Goal: Task Accomplishment & Management: Complete application form

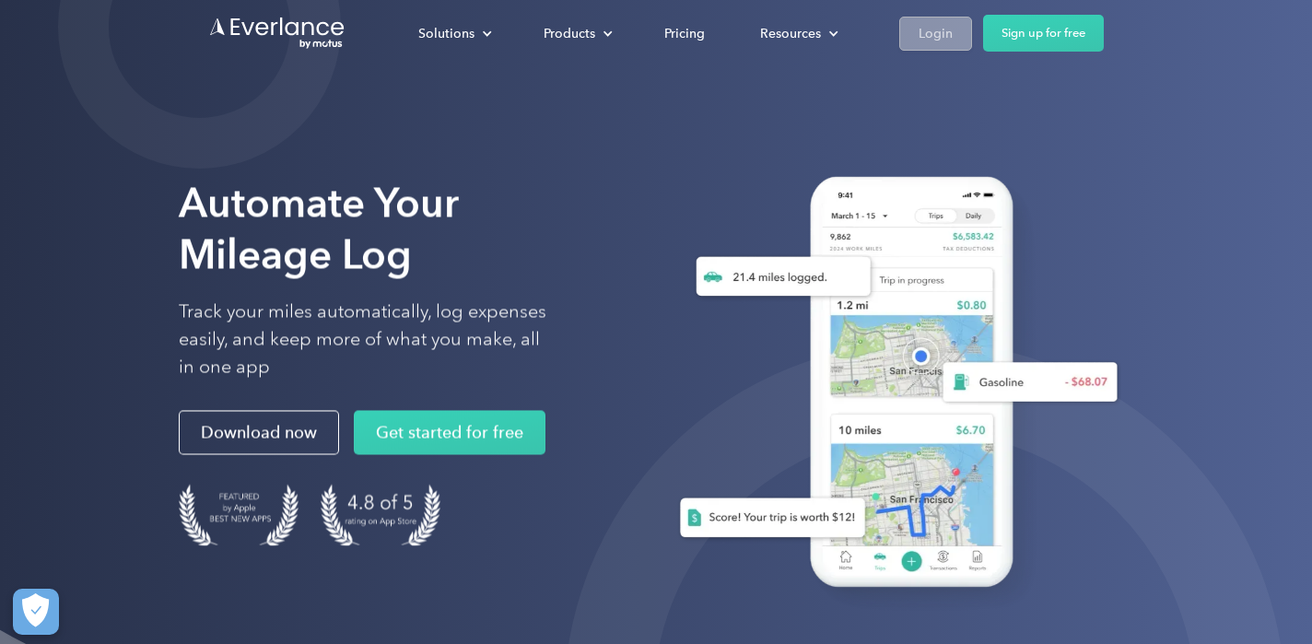
click at [936, 29] on div "Login" at bounding box center [935, 33] width 34 height 23
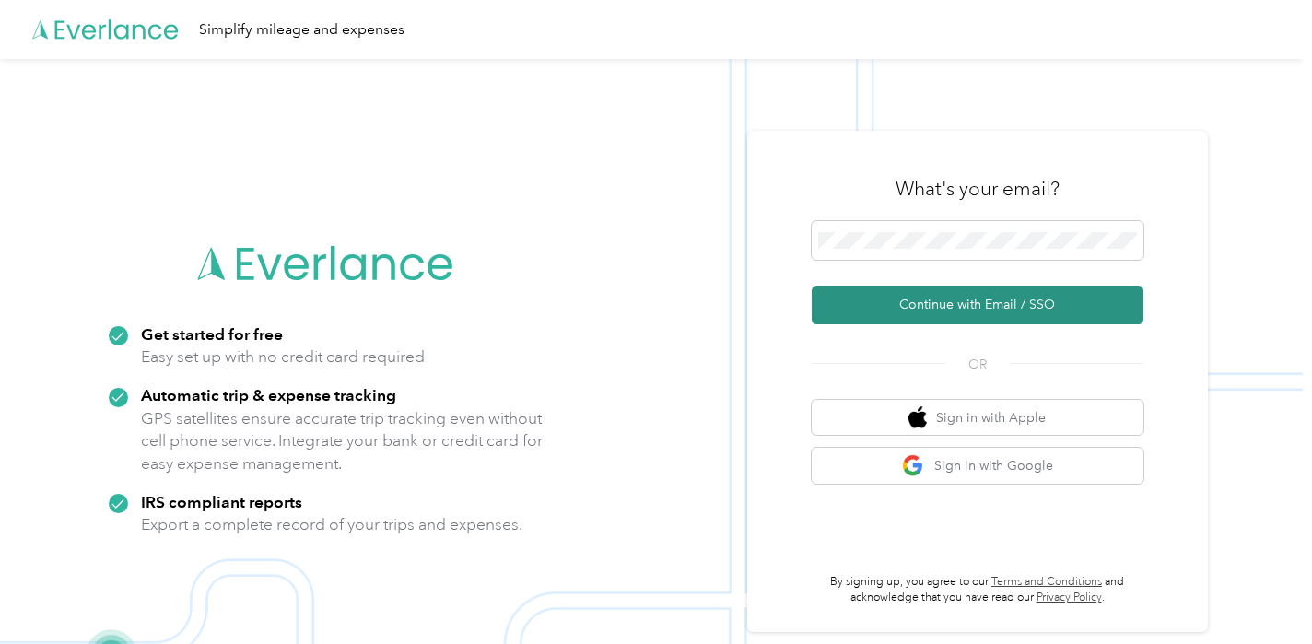
click at [936, 291] on button "Continue with Email / SSO" at bounding box center [977, 305] width 332 height 39
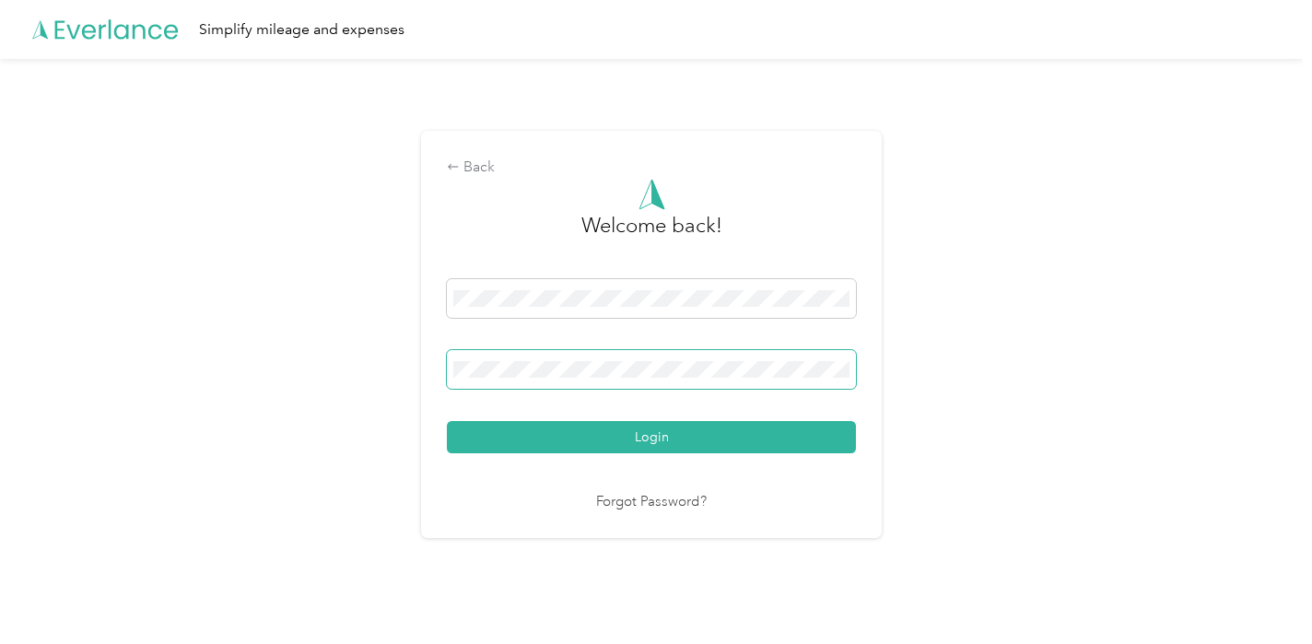
click at [447, 421] on button "Login" at bounding box center [651, 437] width 409 height 32
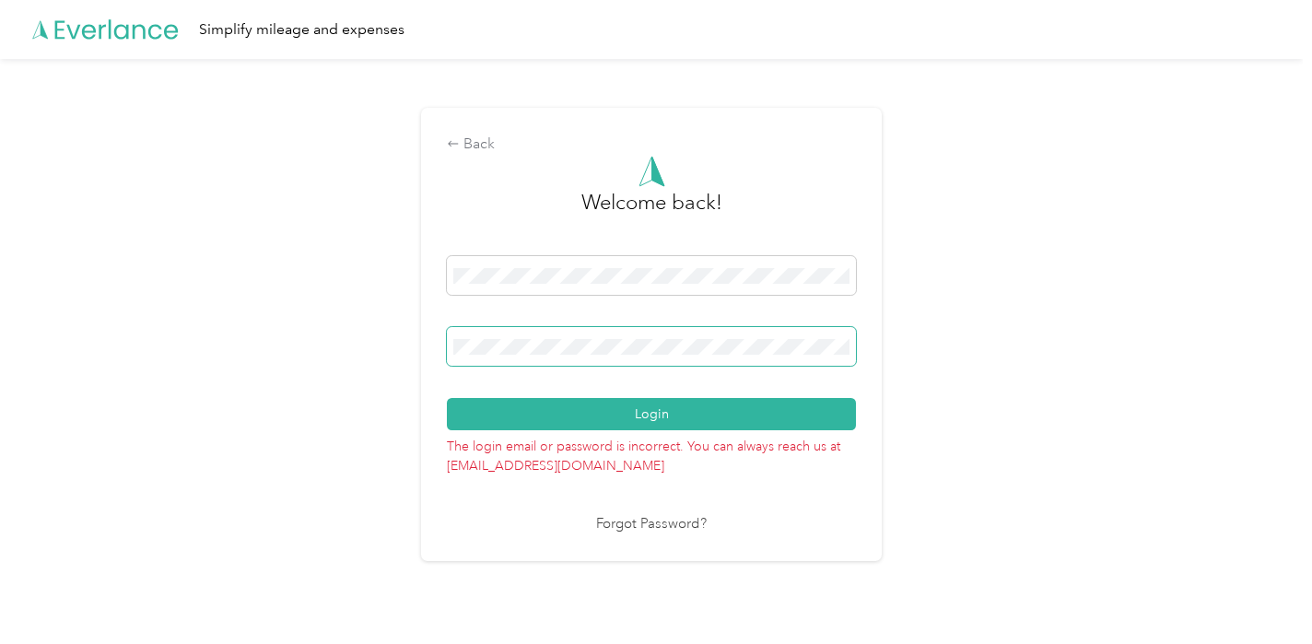
click at [447, 398] on button "Login" at bounding box center [651, 414] width 409 height 32
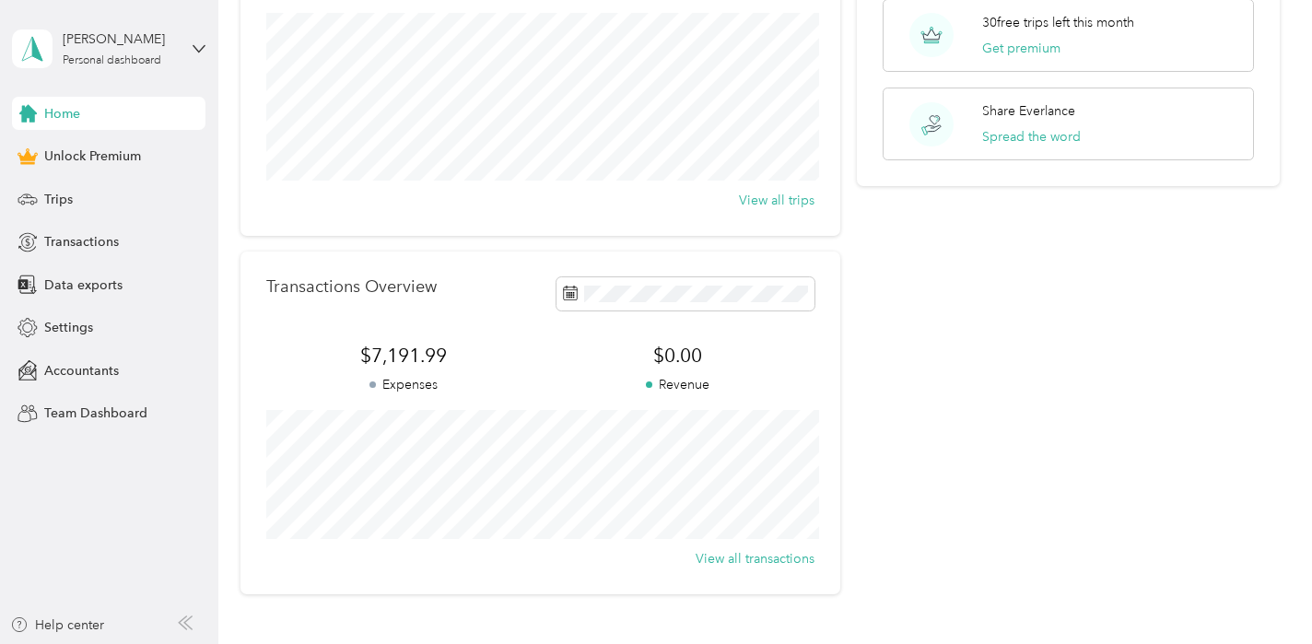
scroll to position [227, 0]
click at [119, 227] on div "Transactions" at bounding box center [108, 242] width 193 height 33
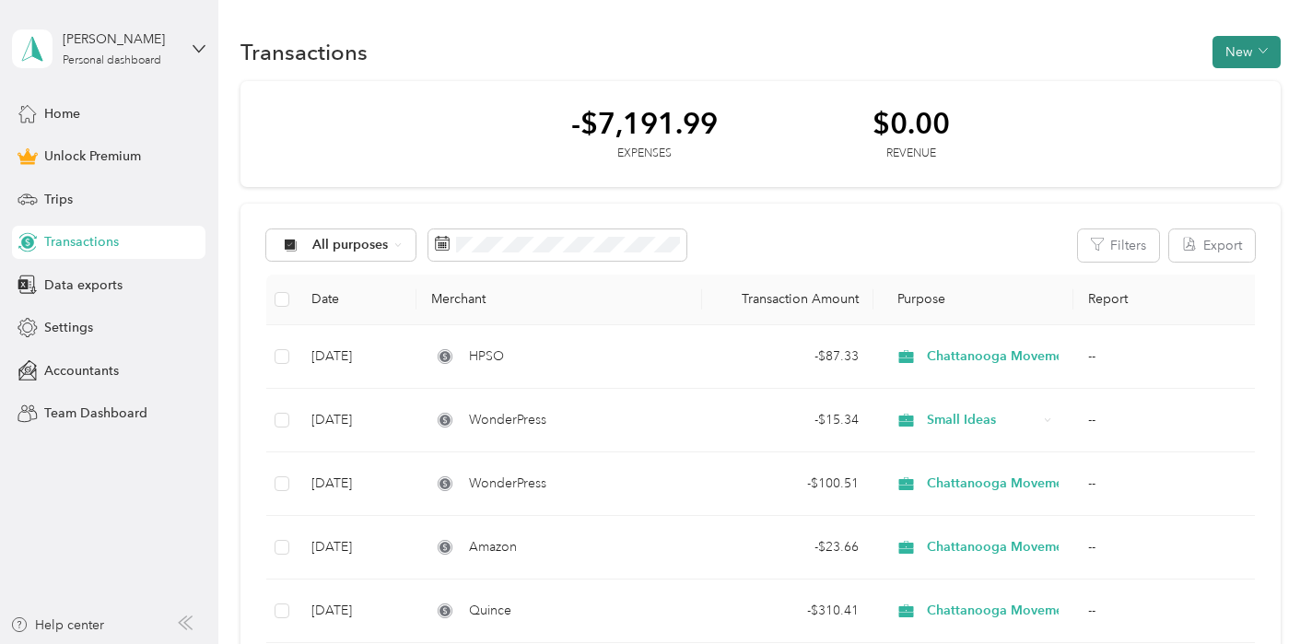
click at [1277, 49] on button "New" at bounding box center [1246, 52] width 68 height 32
click at [1257, 87] on span "Expense" at bounding box center [1251, 86] width 50 height 19
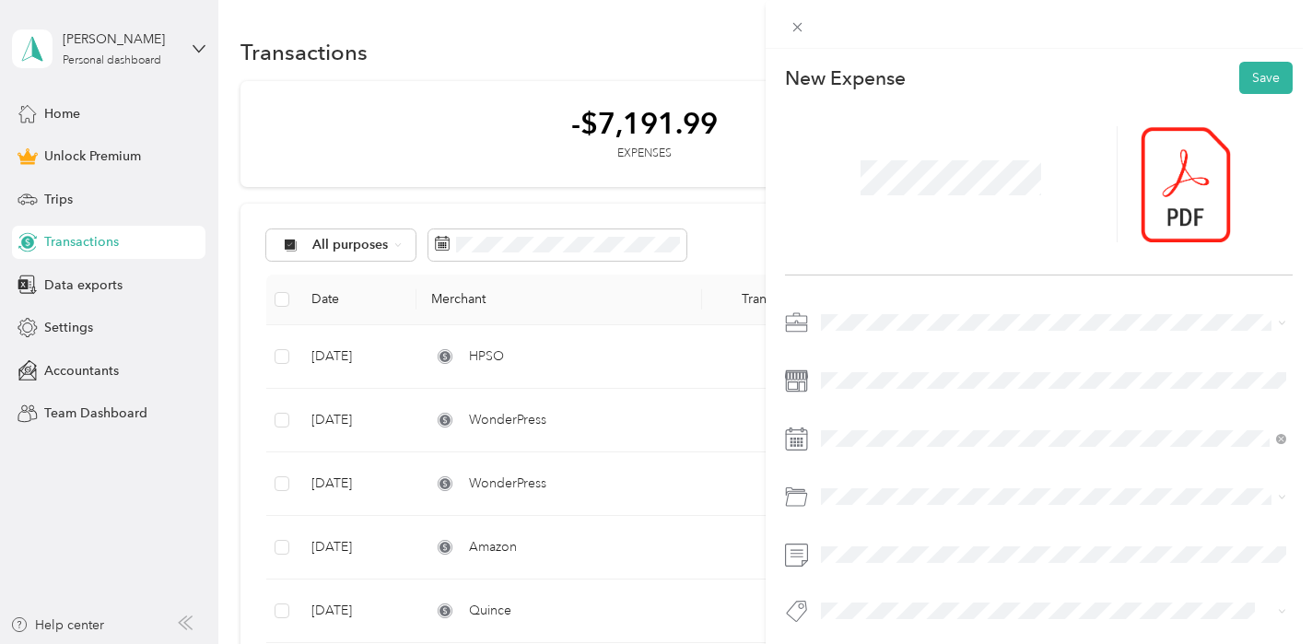
click at [874, 333] on span at bounding box center [1053, 322] width 478 height 29
click at [892, 332] on span at bounding box center [1053, 322] width 478 height 29
click at [897, 330] on span at bounding box center [1053, 322] width 478 height 29
click at [916, 410] on div "Chattanooga Movement Center, LLC" at bounding box center [1053, 419] width 452 height 19
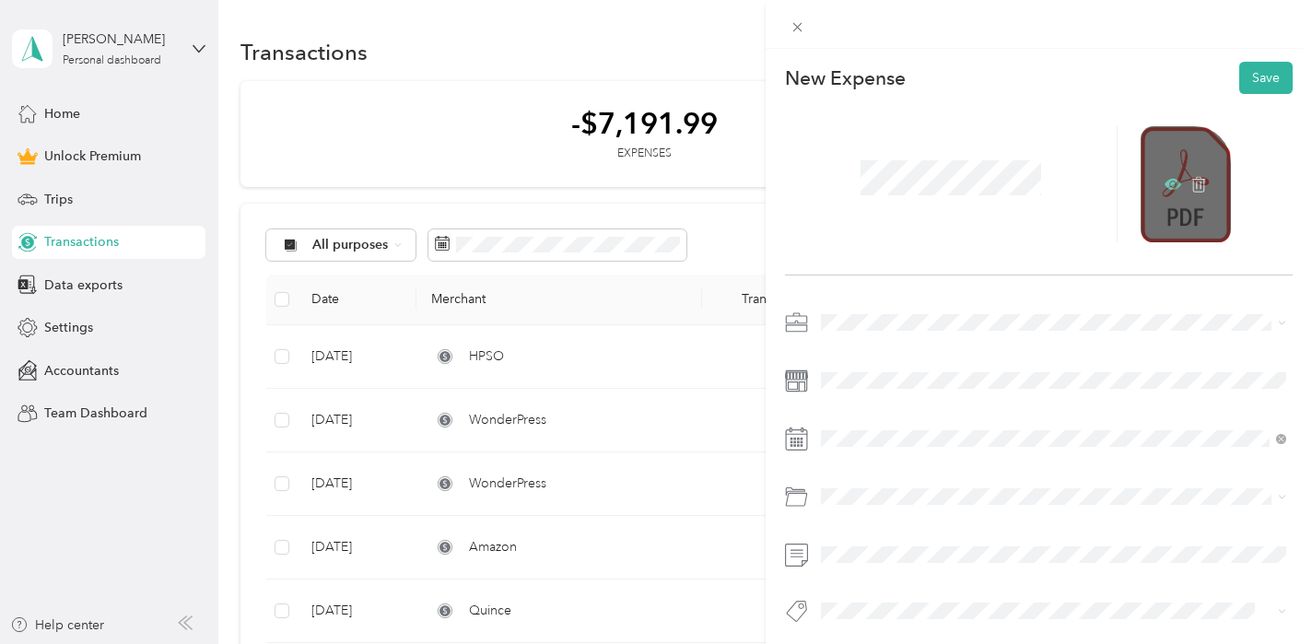
click at [1178, 191] on icon at bounding box center [1172, 184] width 17 height 17
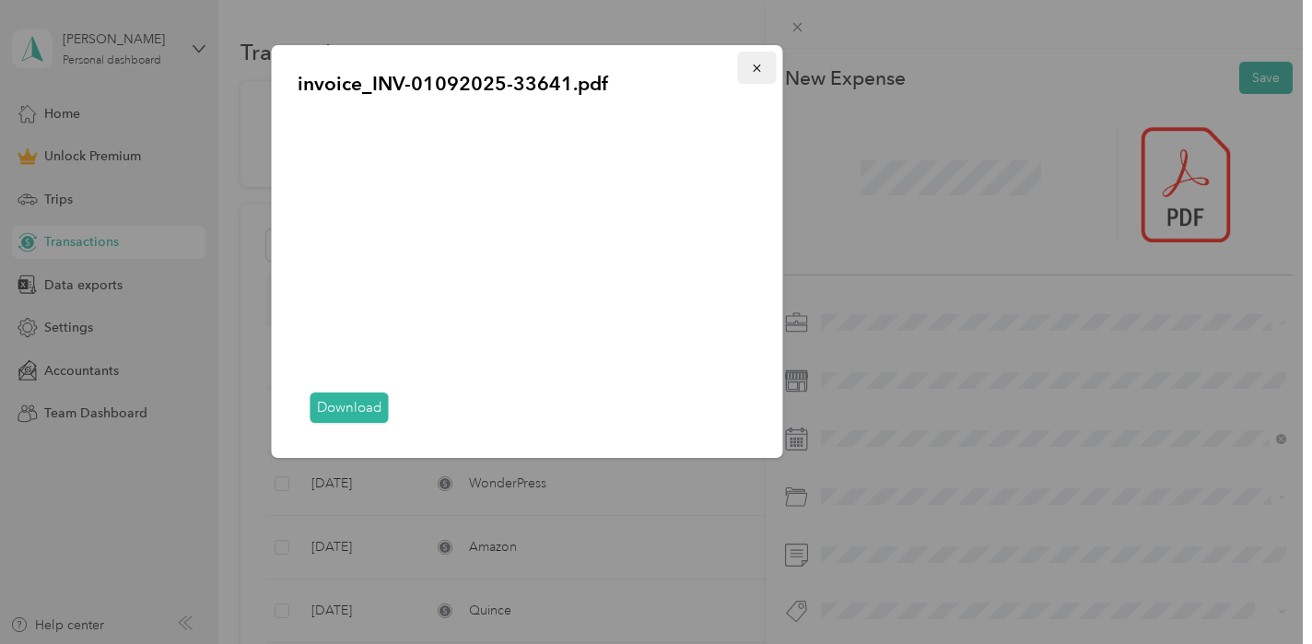
click at [756, 62] on icon "button" at bounding box center [757, 68] width 13 height 13
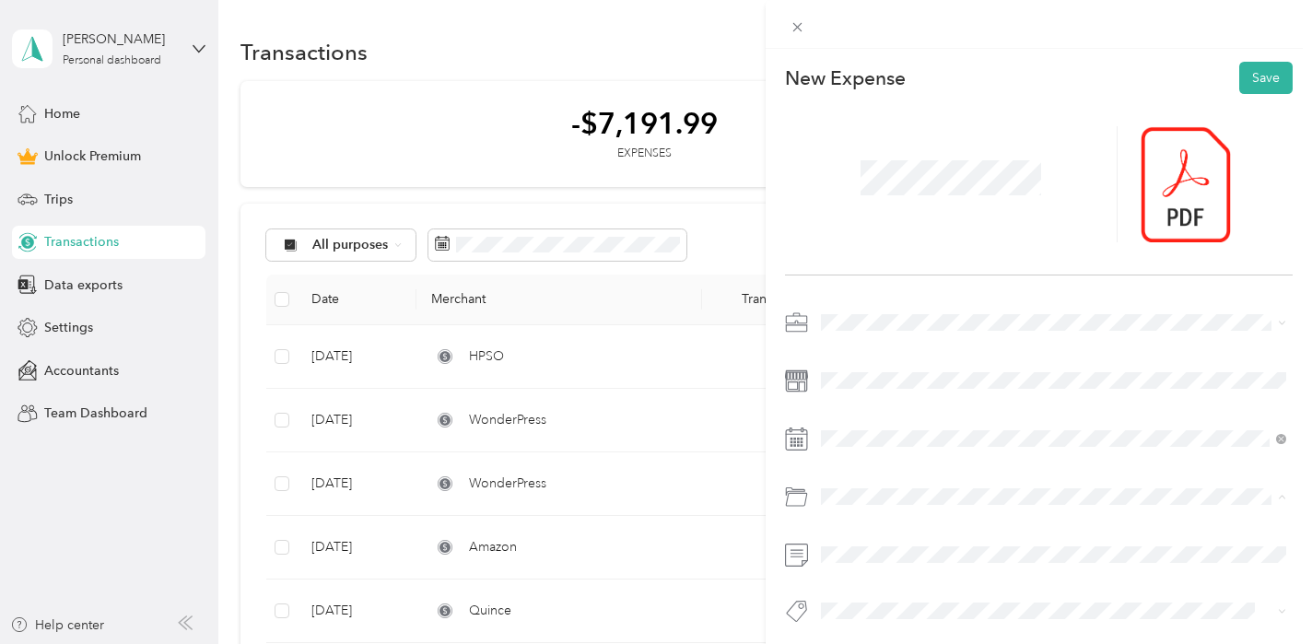
click at [855, 575] on span "Software" at bounding box center [852, 571] width 51 height 16
click at [1260, 81] on button "Save" at bounding box center [1265, 78] width 53 height 32
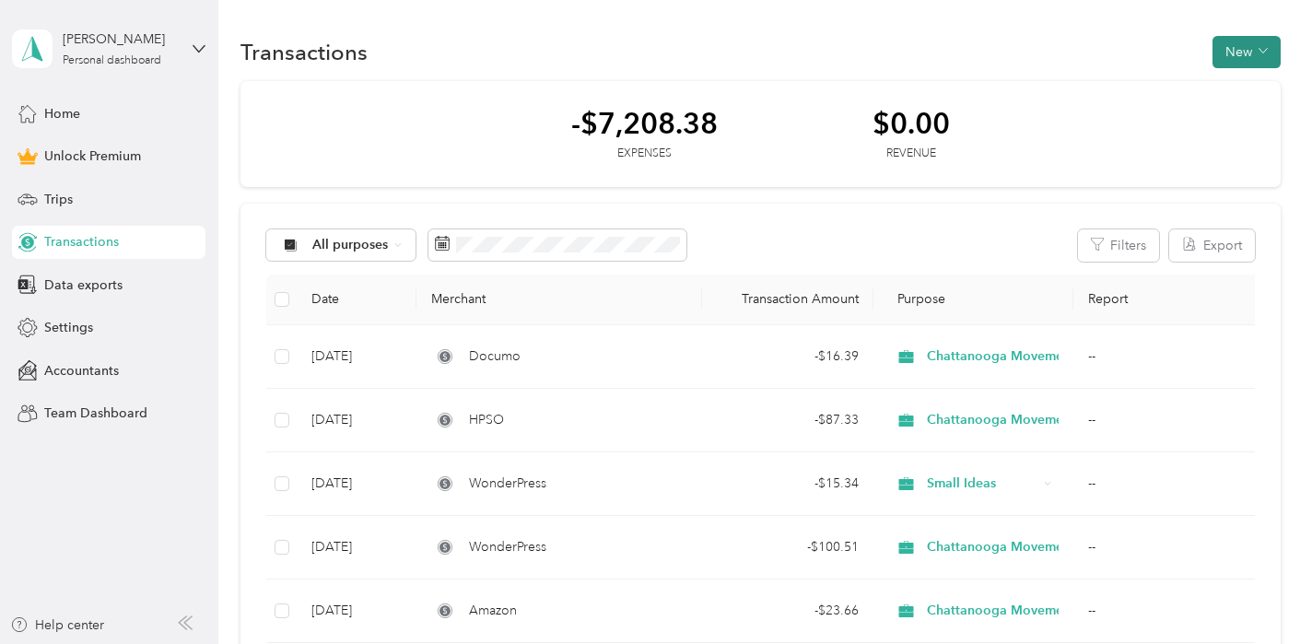
click at [1263, 54] on button "New" at bounding box center [1246, 52] width 68 height 32
click at [1255, 87] on span "Expense" at bounding box center [1251, 86] width 50 height 19
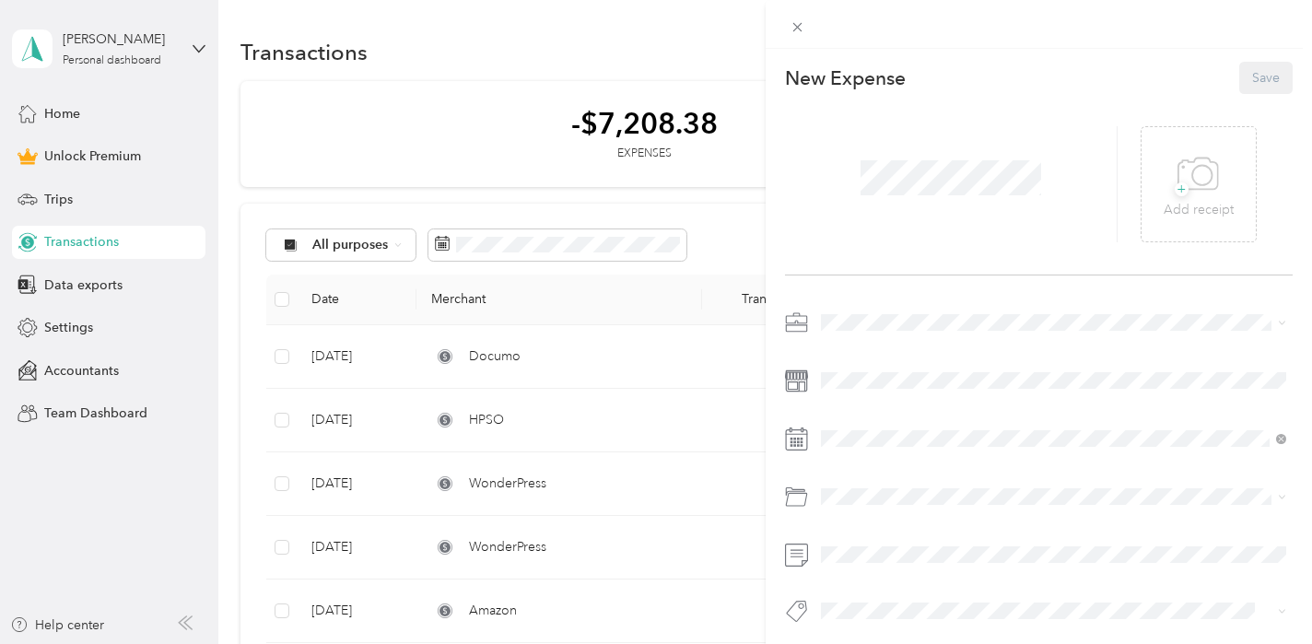
click at [890, 196] on span at bounding box center [950, 178] width 193 height 48
click at [896, 416] on span "Chattanooga Movement Center, LLC" at bounding box center [934, 420] width 214 height 16
click at [813, 368] on div at bounding box center [1038, 380] width 507 height 29
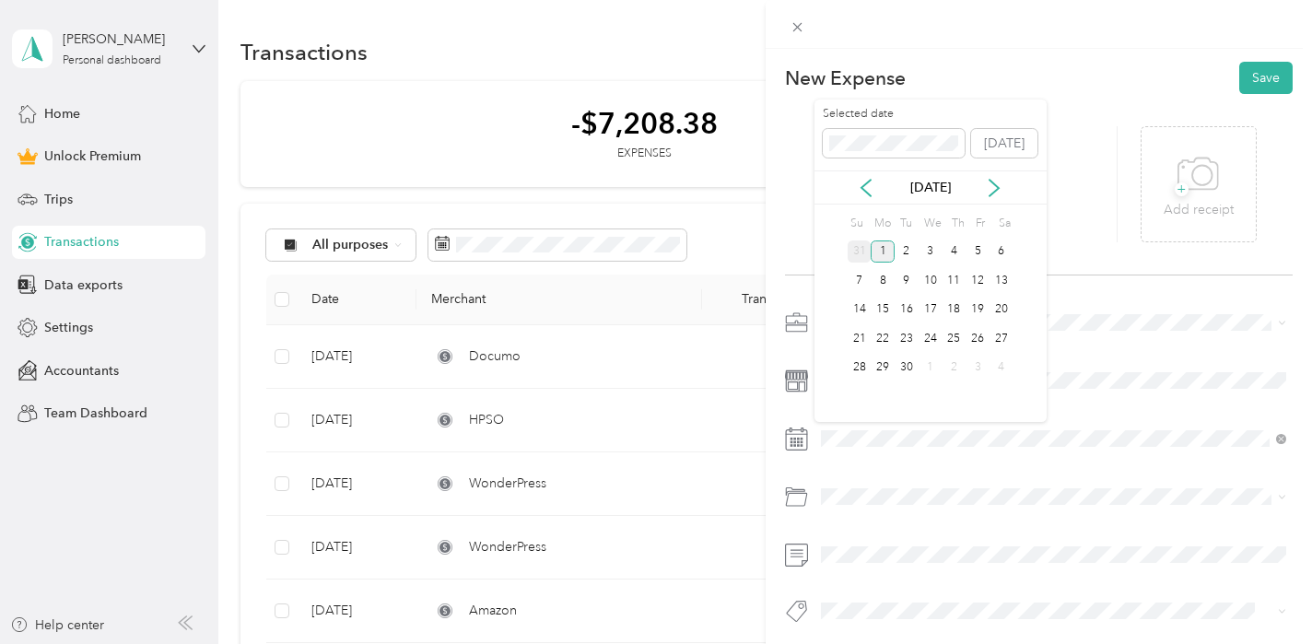
click at [866, 251] on div "31" at bounding box center [859, 251] width 24 height 23
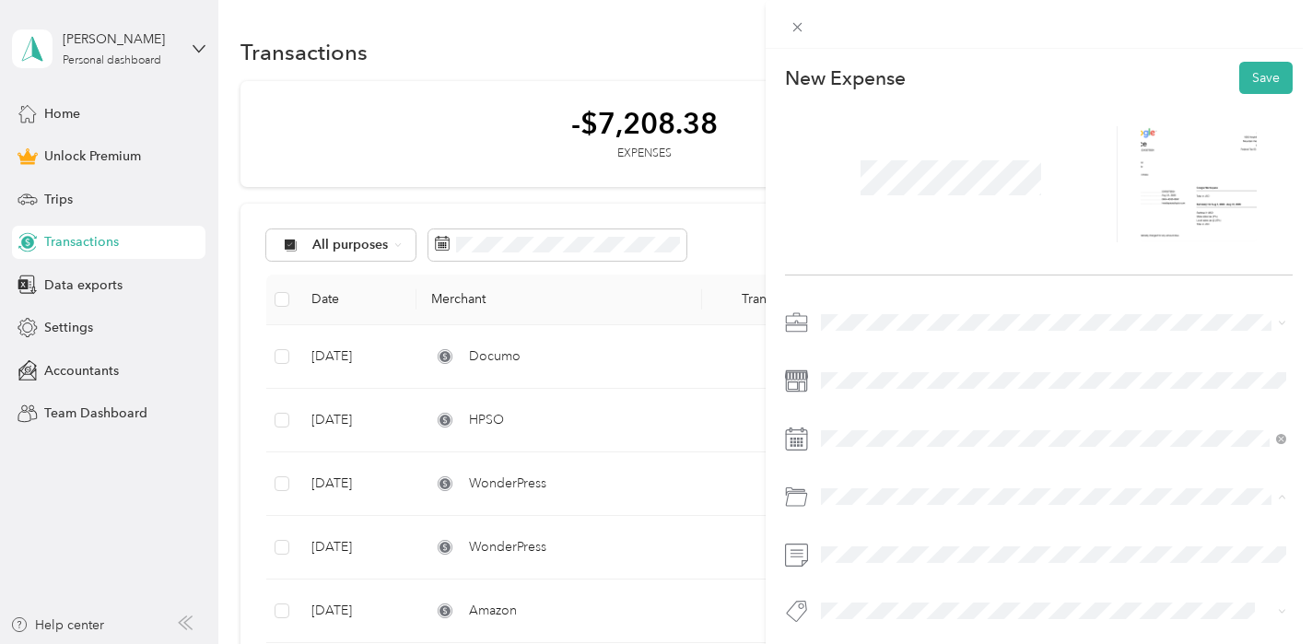
click at [866, 563] on span "Software" at bounding box center [852, 571] width 51 height 16
click at [1269, 81] on button "Save" at bounding box center [1265, 78] width 53 height 32
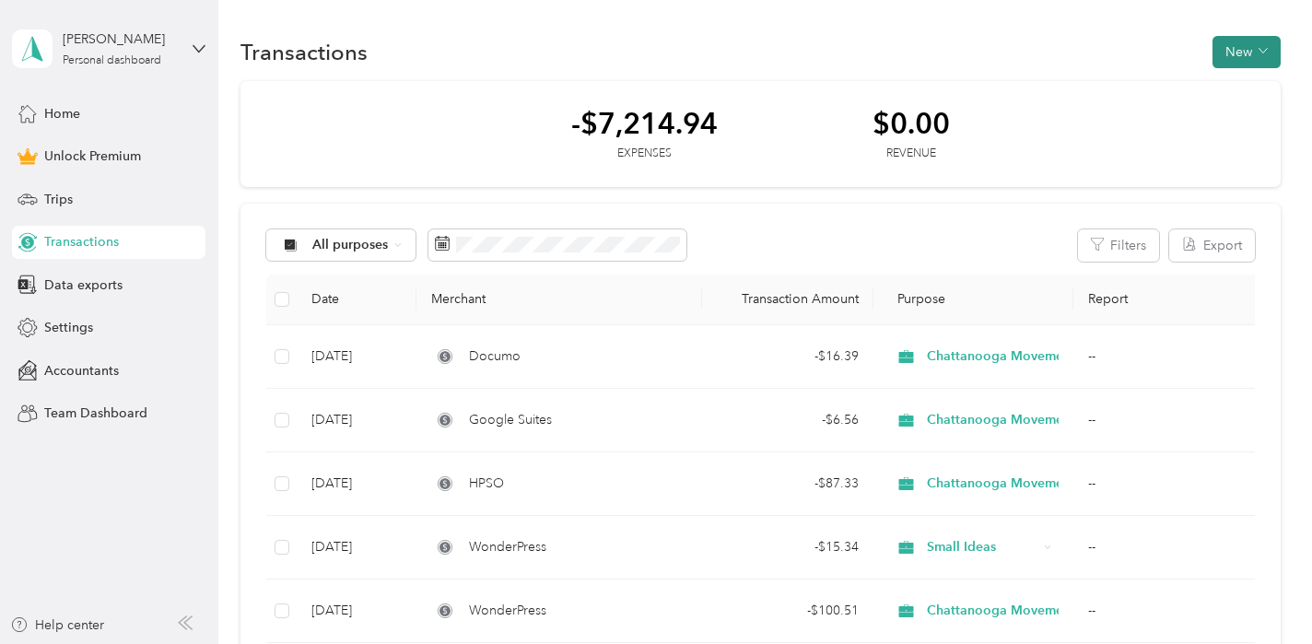
click at [1261, 48] on button "New" at bounding box center [1246, 52] width 68 height 32
click at [1262, 86] on span "Expense" at bounding box center [1251, 86] width 50 height 19
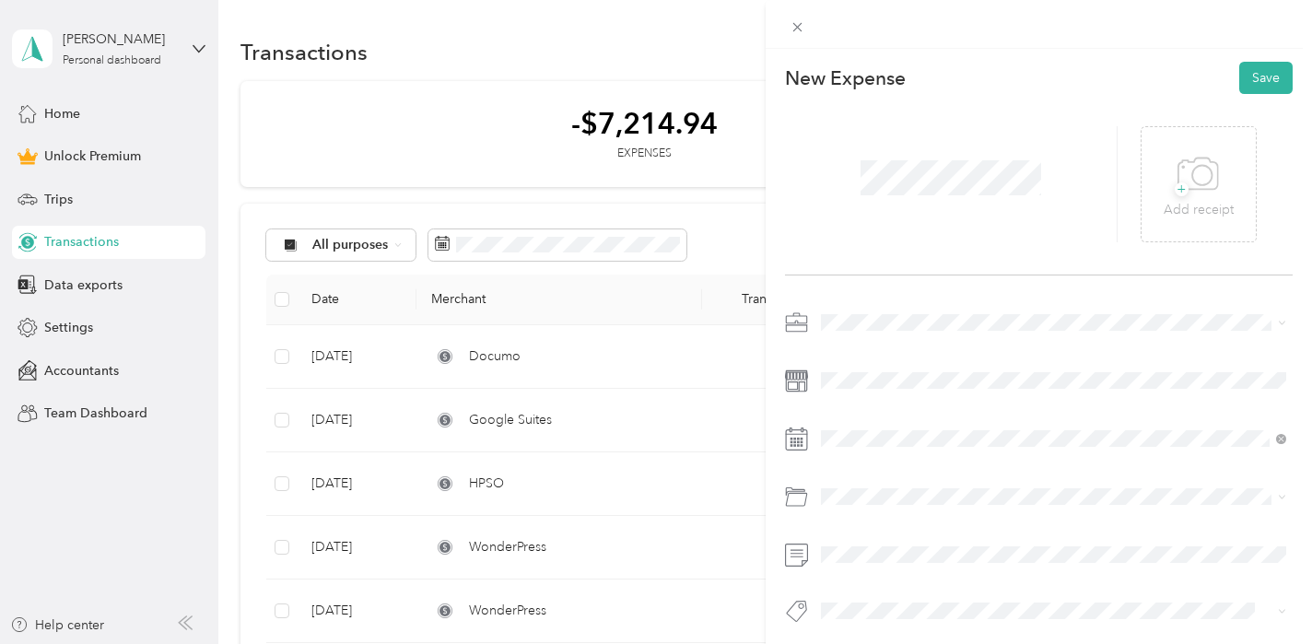
click at [855, 414] on span "Chattanooga Movement Center, LLC" at bounding box center [934, 420] width 214 height 16
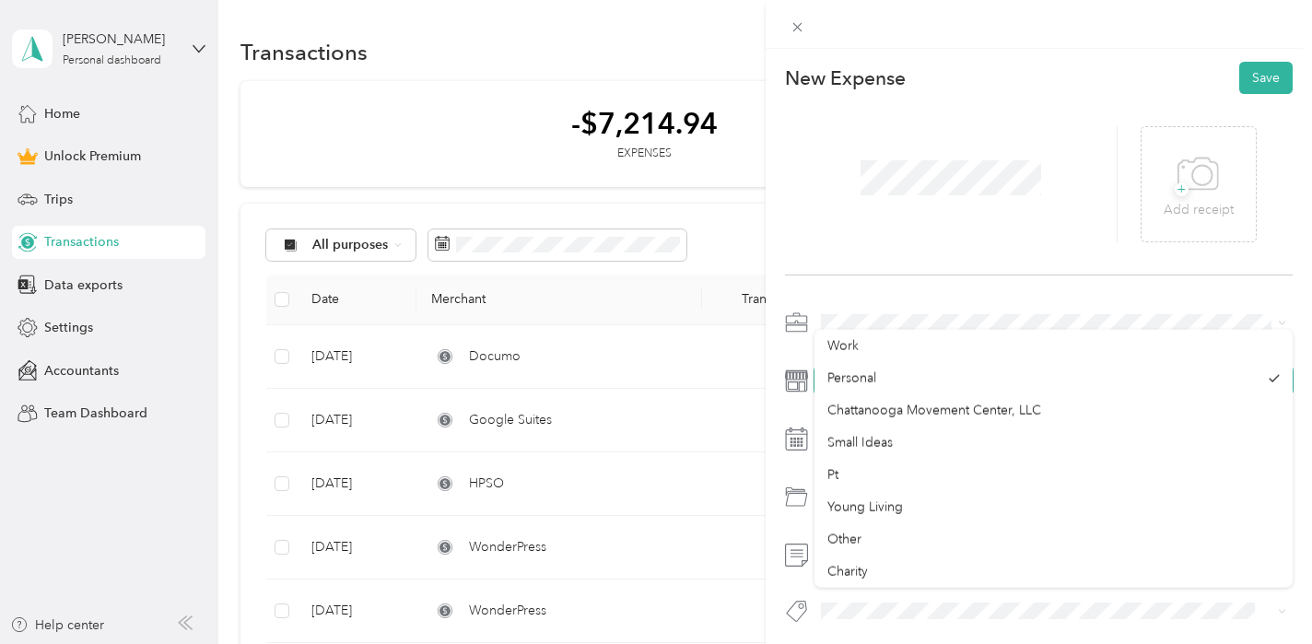
click at [840, 370] on span at bounding box center [1053, 380] width 478 height 29
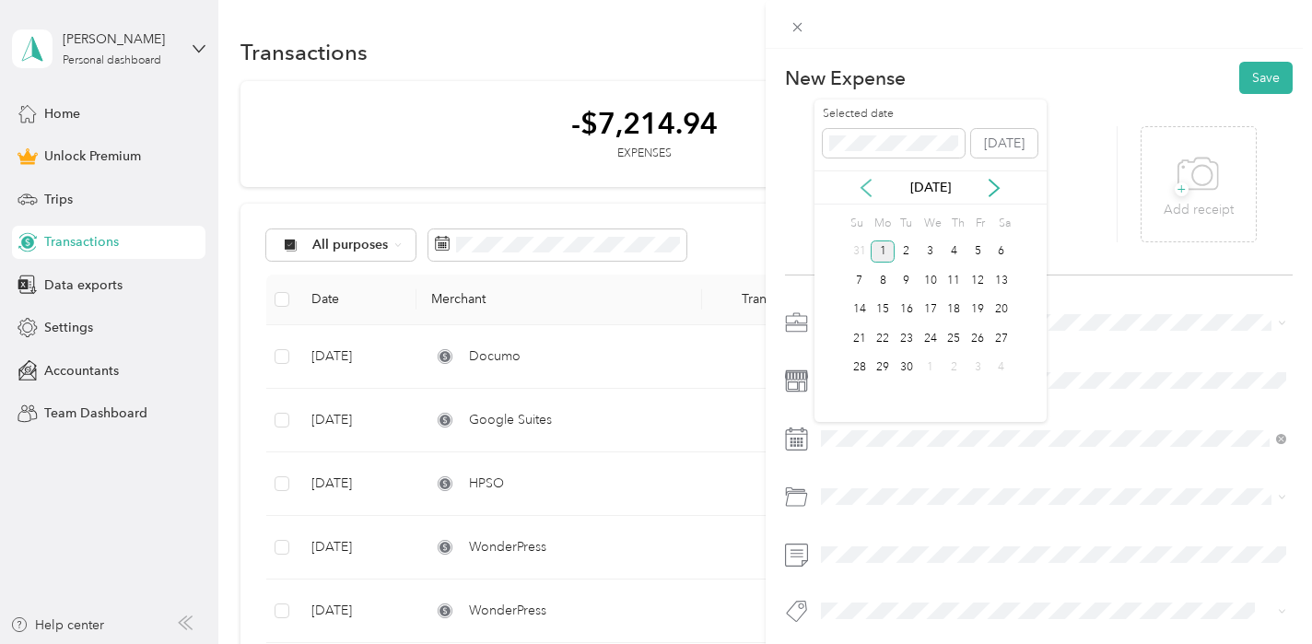
click at [862, 189] on icon at bounding box center [866, 188] width 18 height 18
click at [956, 336] on div "21" at bounding box center [954, 338] width 24 height 23
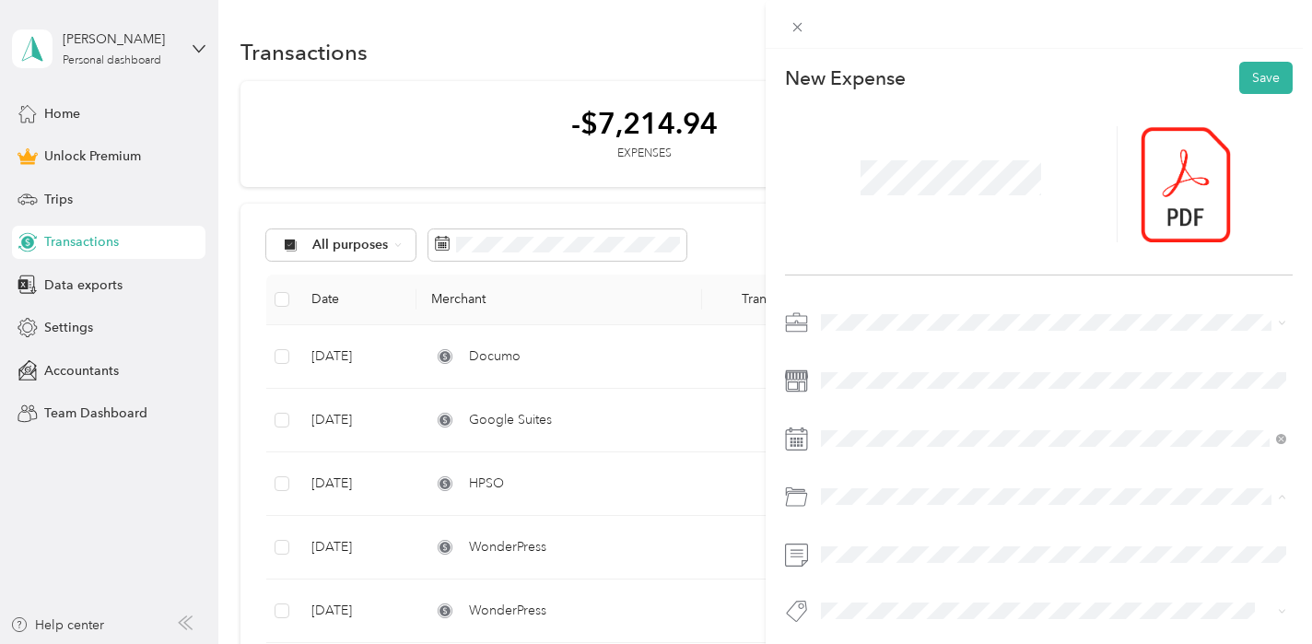
click at [855, 567] on span "Supplies" at bounding box center [852, 571] width 50 height 16
click at [1273, 77] on button "Save" at bounding box center [1265, 78] width 53 height 32
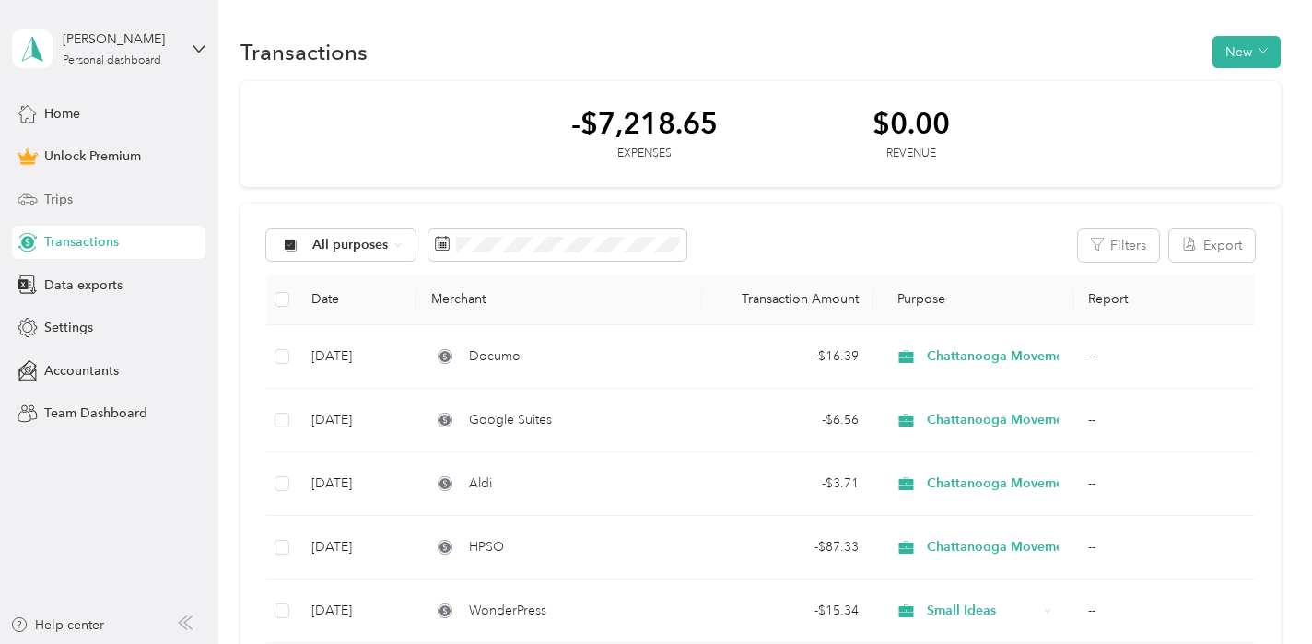
click at [80, 198] on div "Trips" at bounding box center [108, 198] width 193 height 33
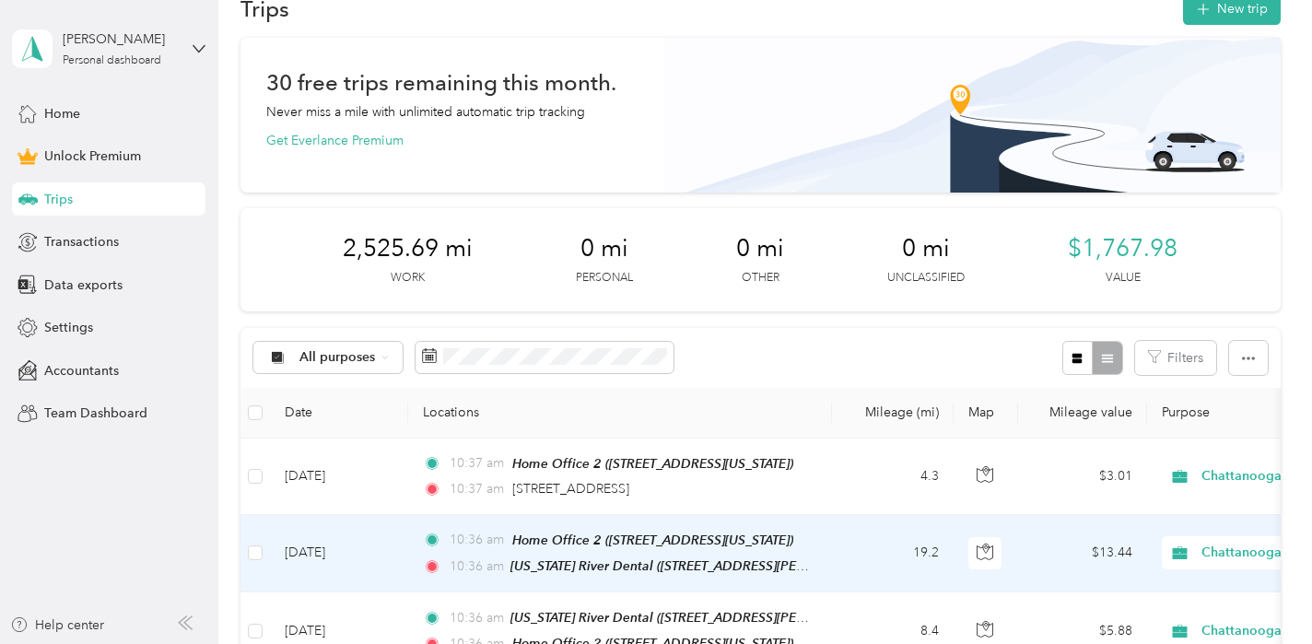
scroll to position [240, 0]
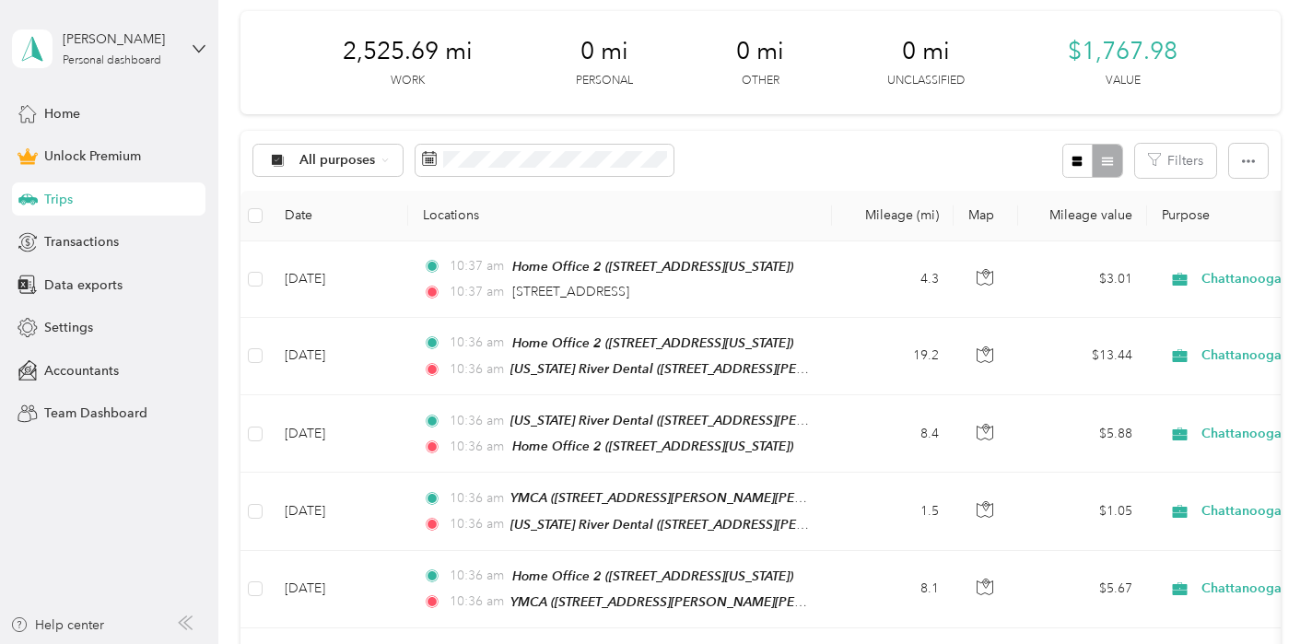
click at [729, 188] on div "All purposes Filters" at bounding box center [759, 161] width 1039 height 60
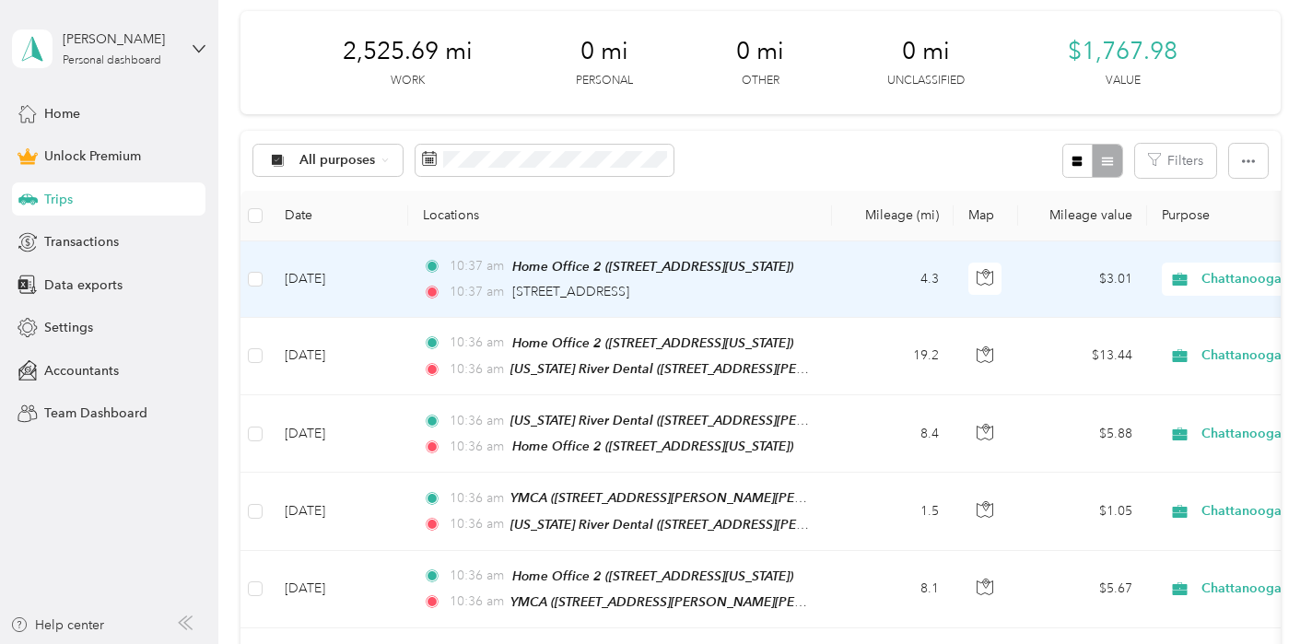
scroll to position [0, 0]
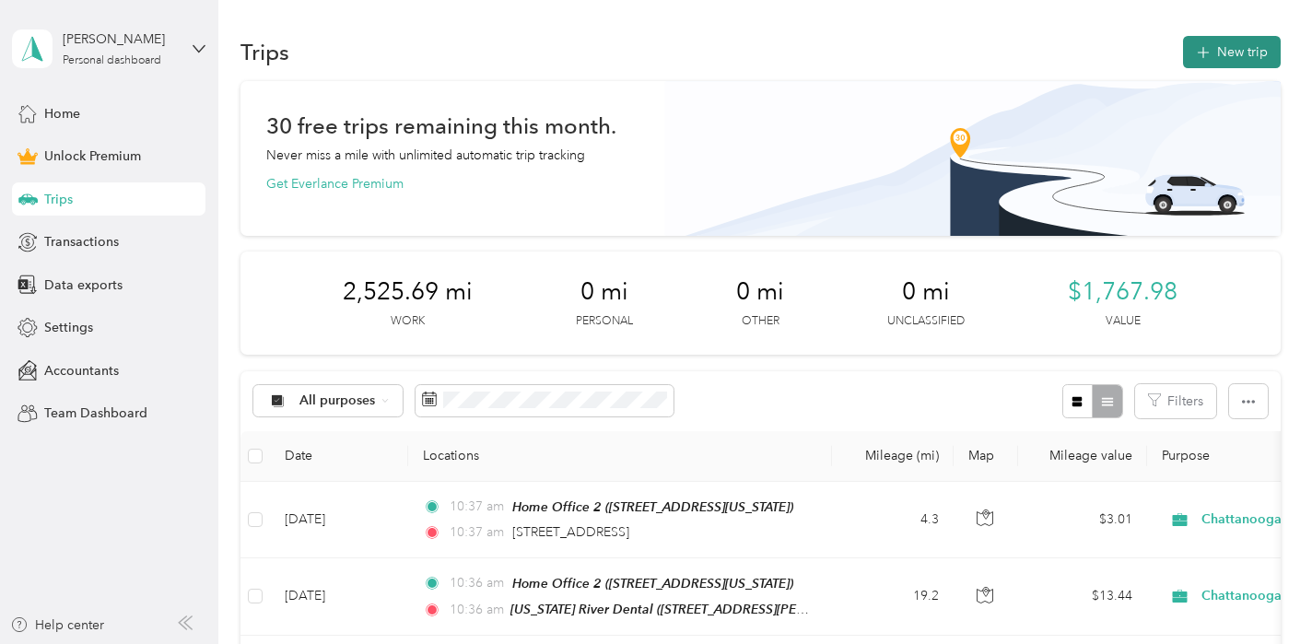
click at [1259, 54] on button "New trip" at bounding box center [1232, 52] width 98 height 32
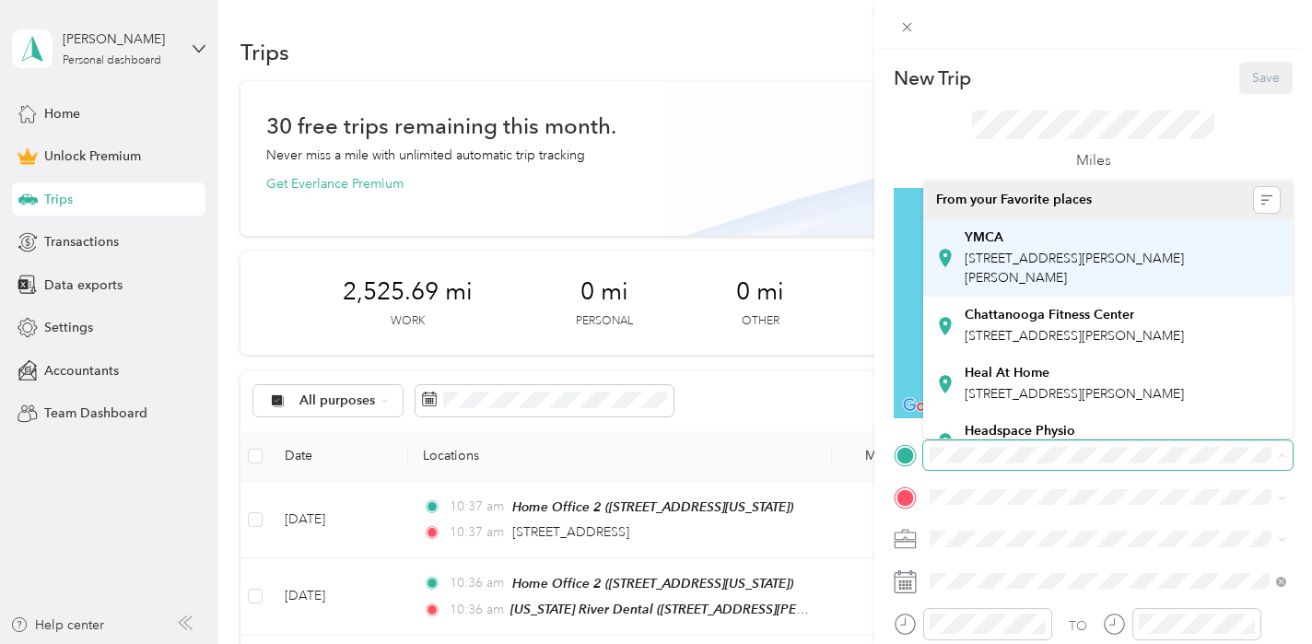
scroll to position [226, 0]
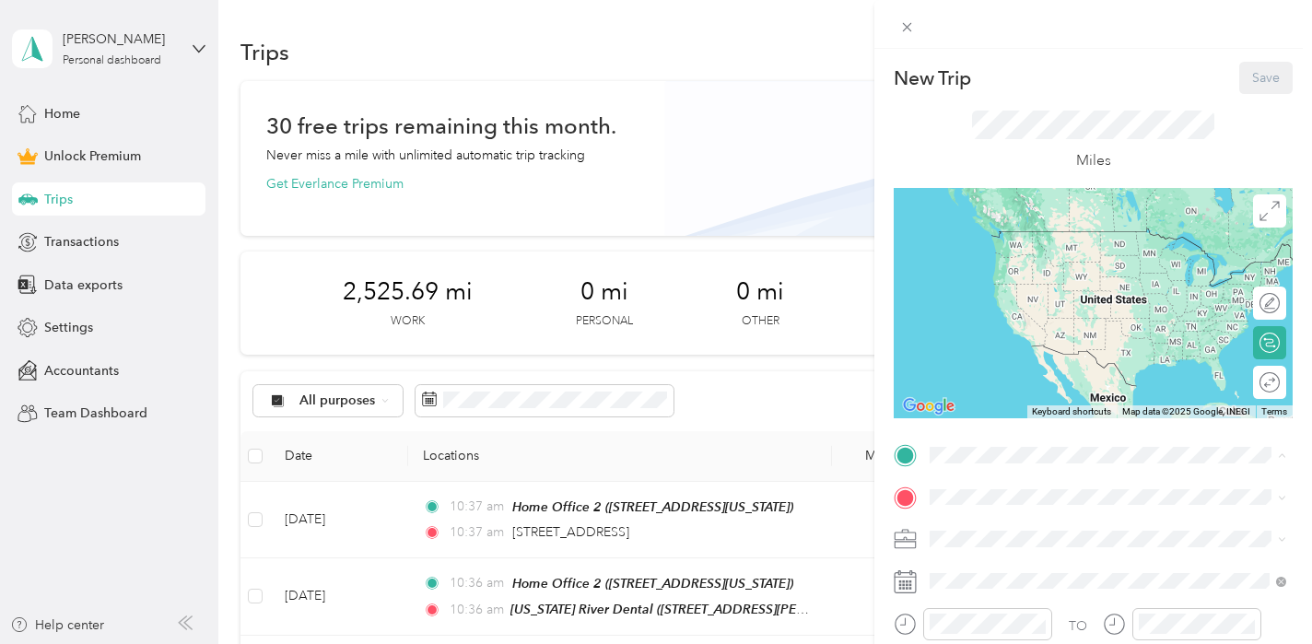
click at [1046, 340] on div "Home Office 2 [STREET_ADDRESS][US_STATE]" at bounding box center [1056, 351] width 184 height 39
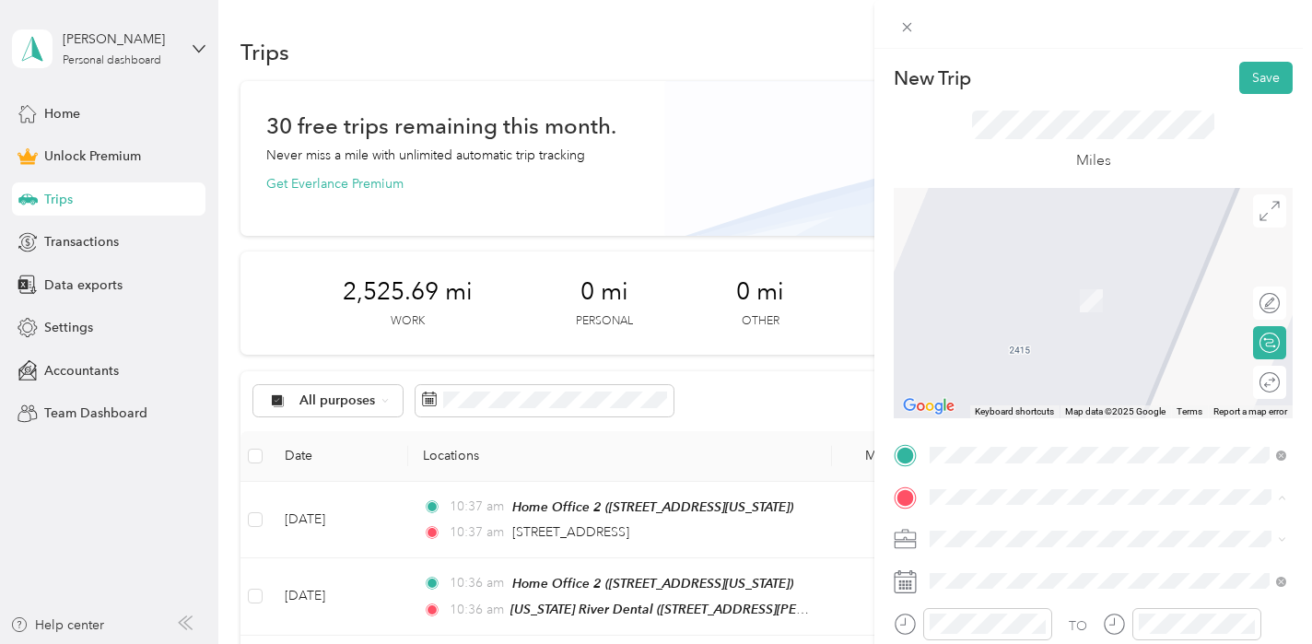
click at [1028, 432] on div "[US_STATE] River Dental [STREET_ADDRESS][PERSON_NAME][US_STATE]" at bounding box center [1107, 451] width 286 height 39
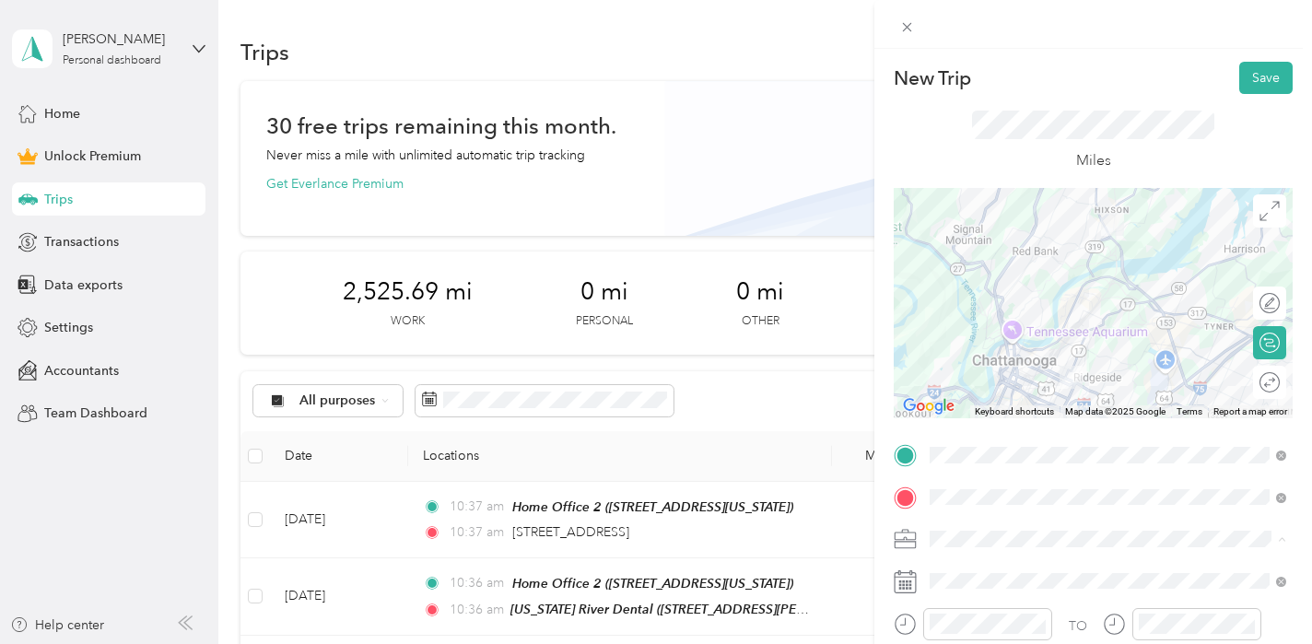
click at [1013, 357] on ol "Work Personal Chattanooga Movement Center, LLC Small Ideas Pt Young Living Othe…" at bounding box center [1107, 393] width 369 height 258
click at [1022, 335] on div "Chattanooga Movement Center, LLC" at bounding box center [1108, 344] width 344 height 19
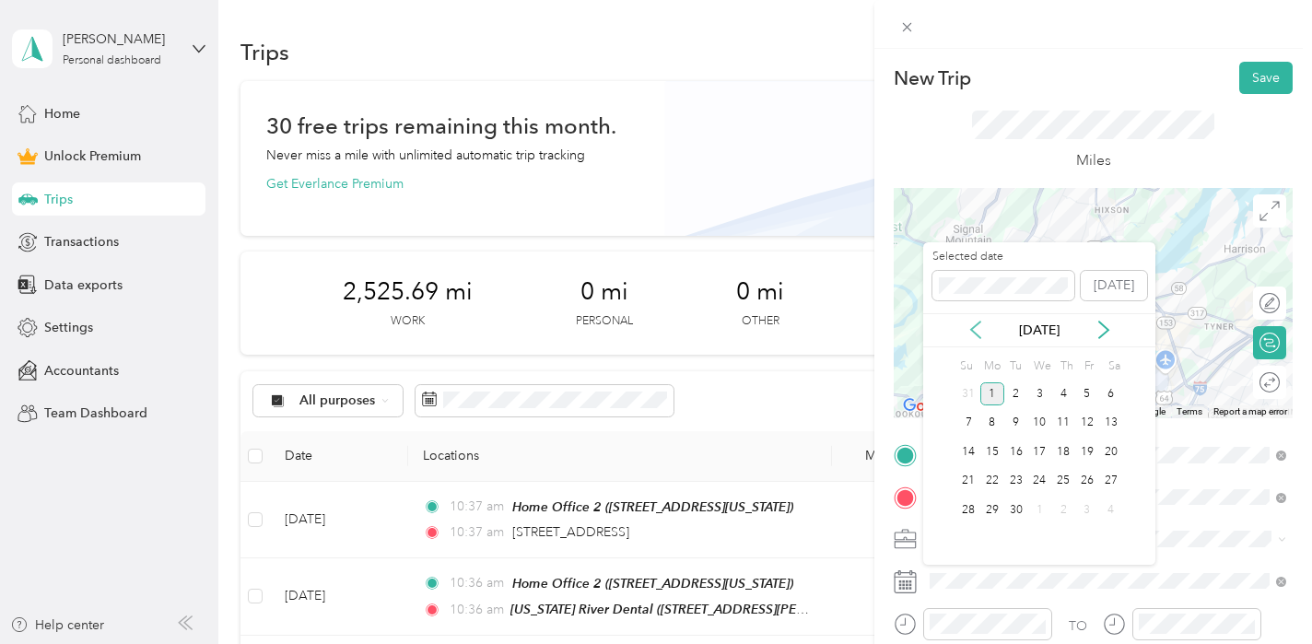
click at [974, 334] on icon at bounding box center [975, 329] width 9 height 17
click at [990, 478] on div "18" at bounding box center [992, 481] width 24 height 23
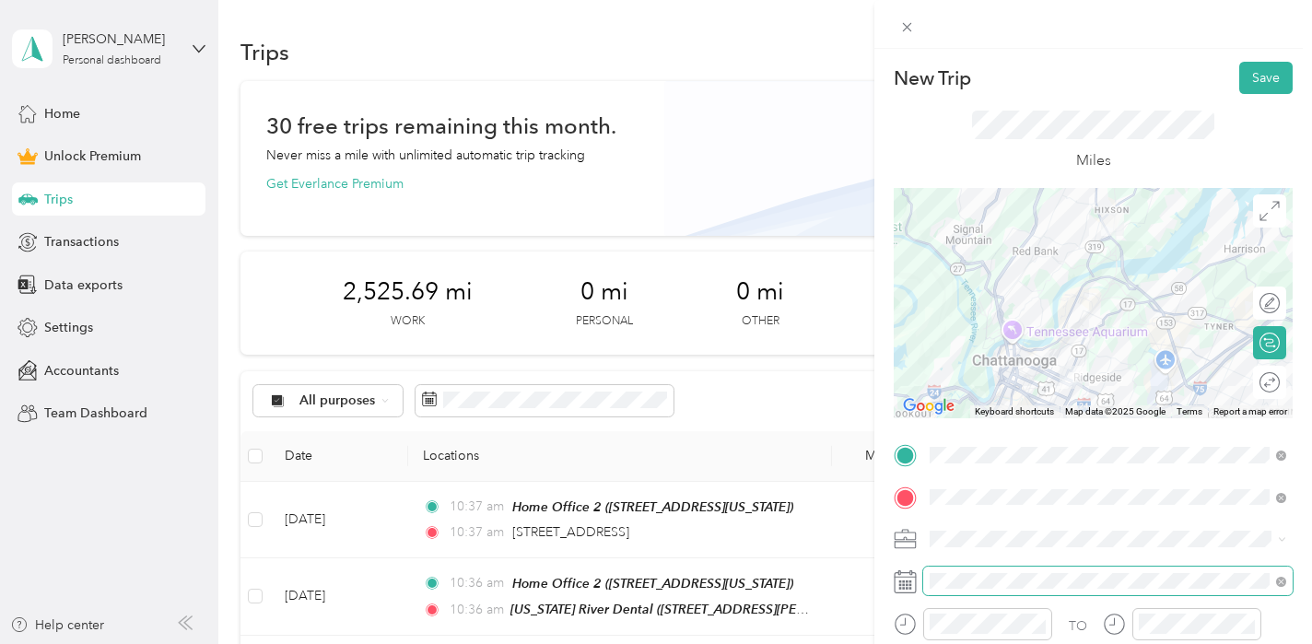
scroll to position [87, 0]
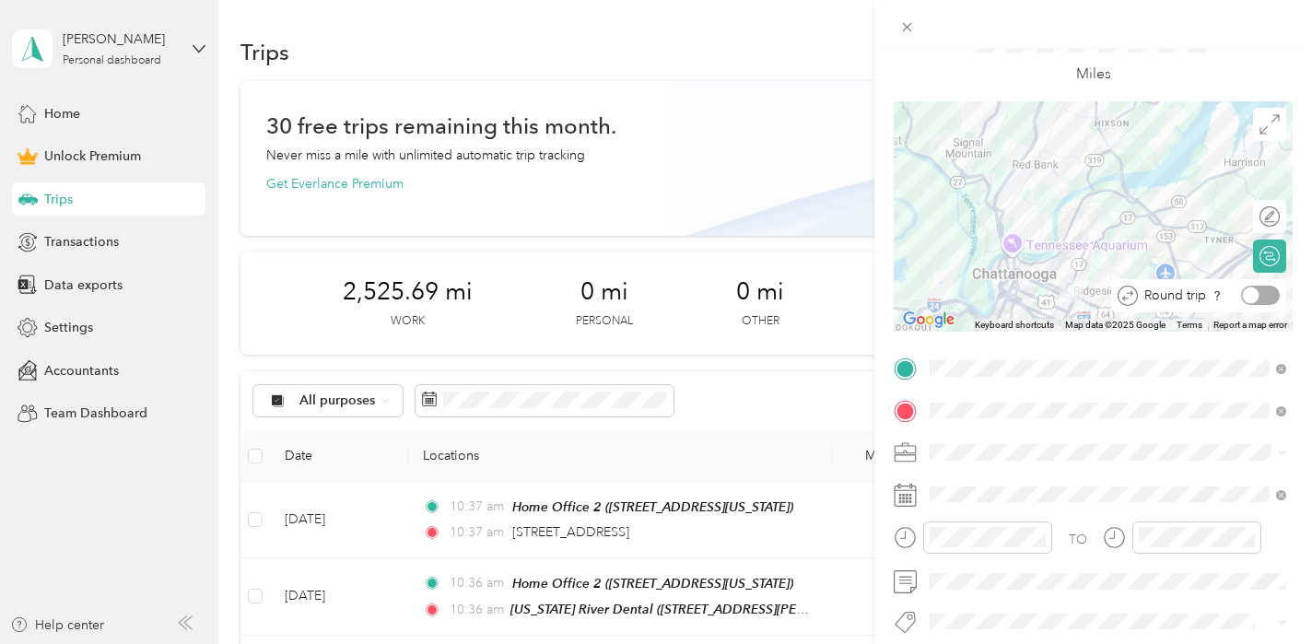
click at [1272, 297] on div at bounding box center [1260, 295] width 39 height 19
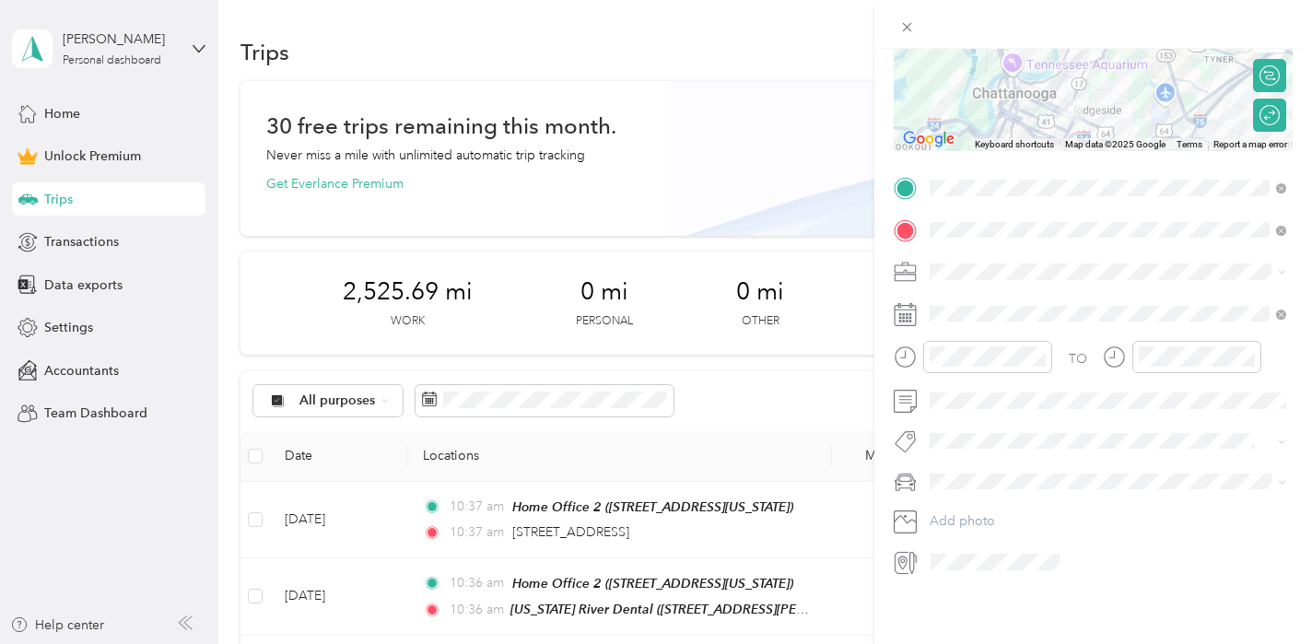
scroll to position [0, 0]
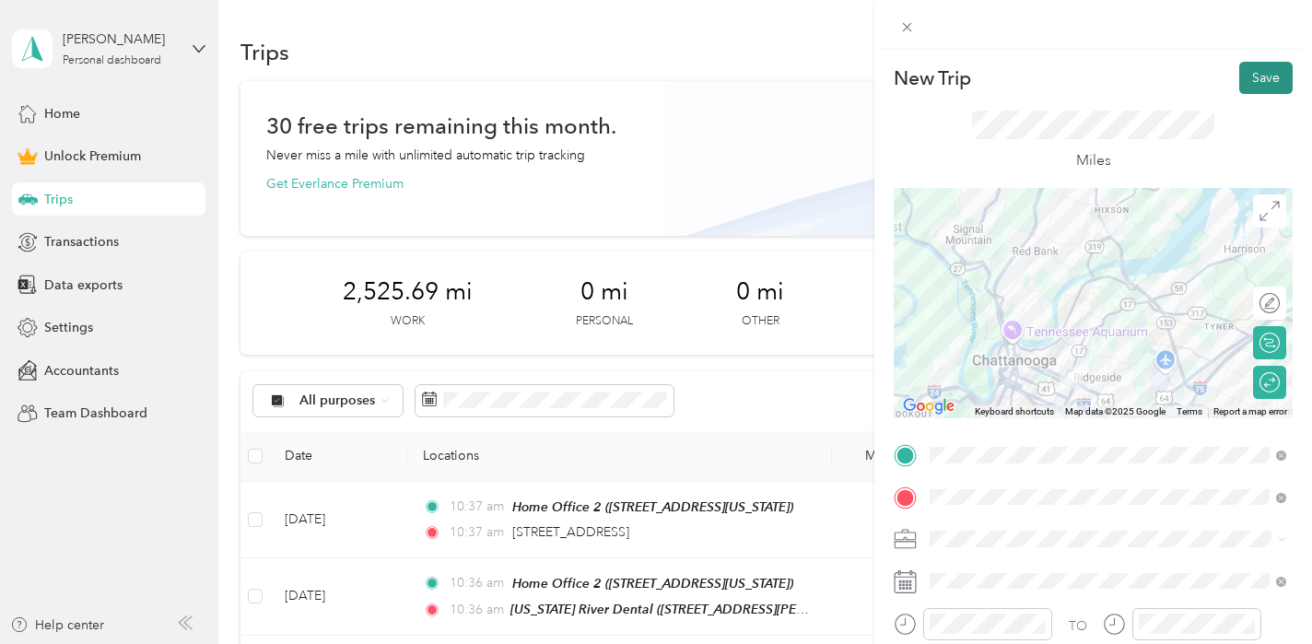
click at [1262, 76] on button "Save" at bounding box center [1265, 78] width 53 height 32
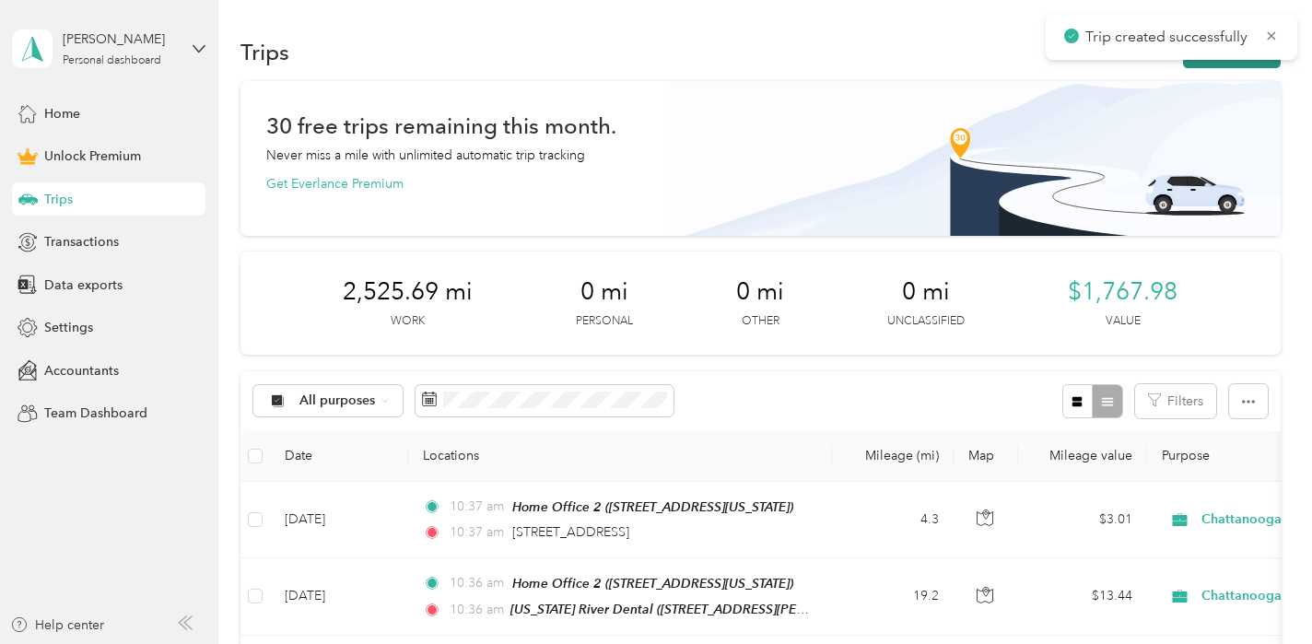
click at [1252, 64] on button "New trip" at bounding box center [1232, 52] width 98 height 32
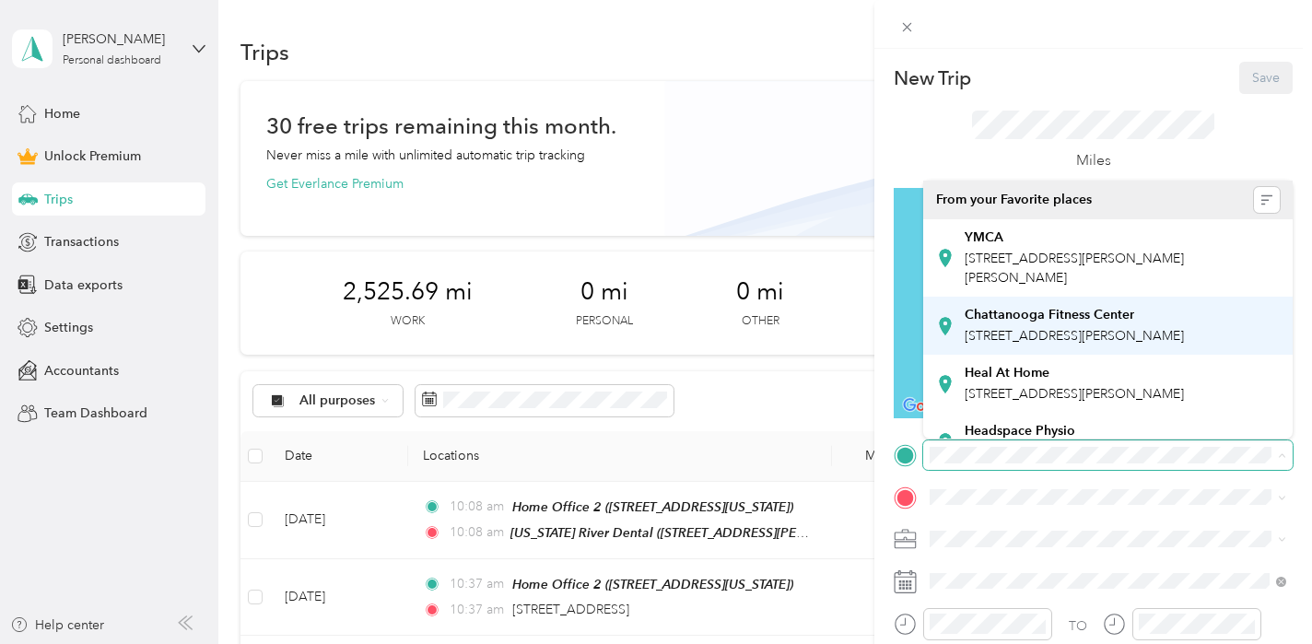
scroll to position [226, 0]
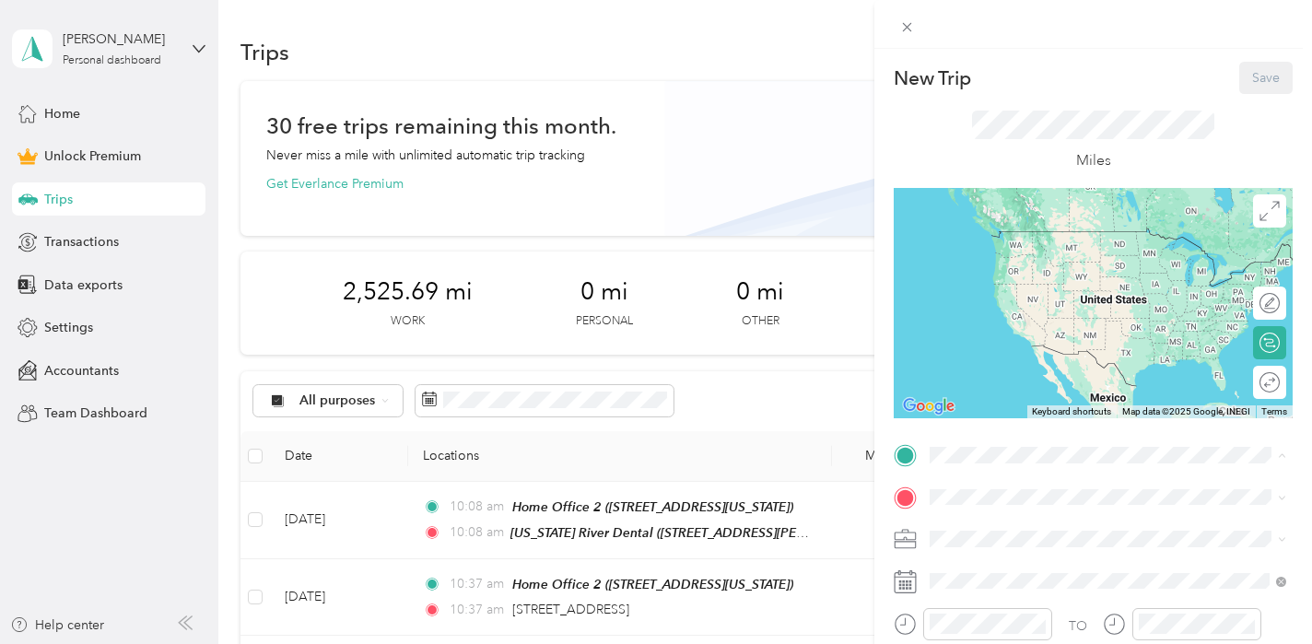
click at [1033, 354] on span "[STREET_ADDRESS][US_STATE]" at bounding box center [1056, 362] width 184 height 16
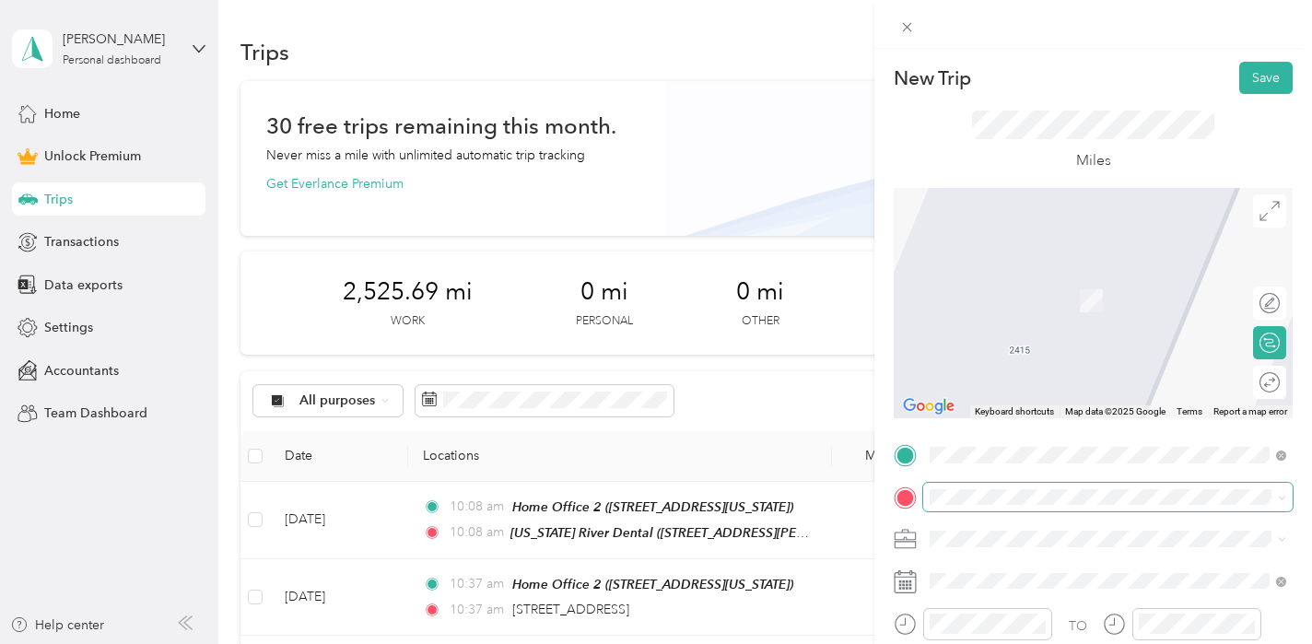
click at [980, 486] on span at bounding box center [1107, 497] width 369 height 29
click at [967, 505] on span at bounding box center [1107, 497] width 369 height 29
click at [1034, 432] on strong "[US_STATE] River Dental" at bounding box center [1038, 440] width 148 height 17
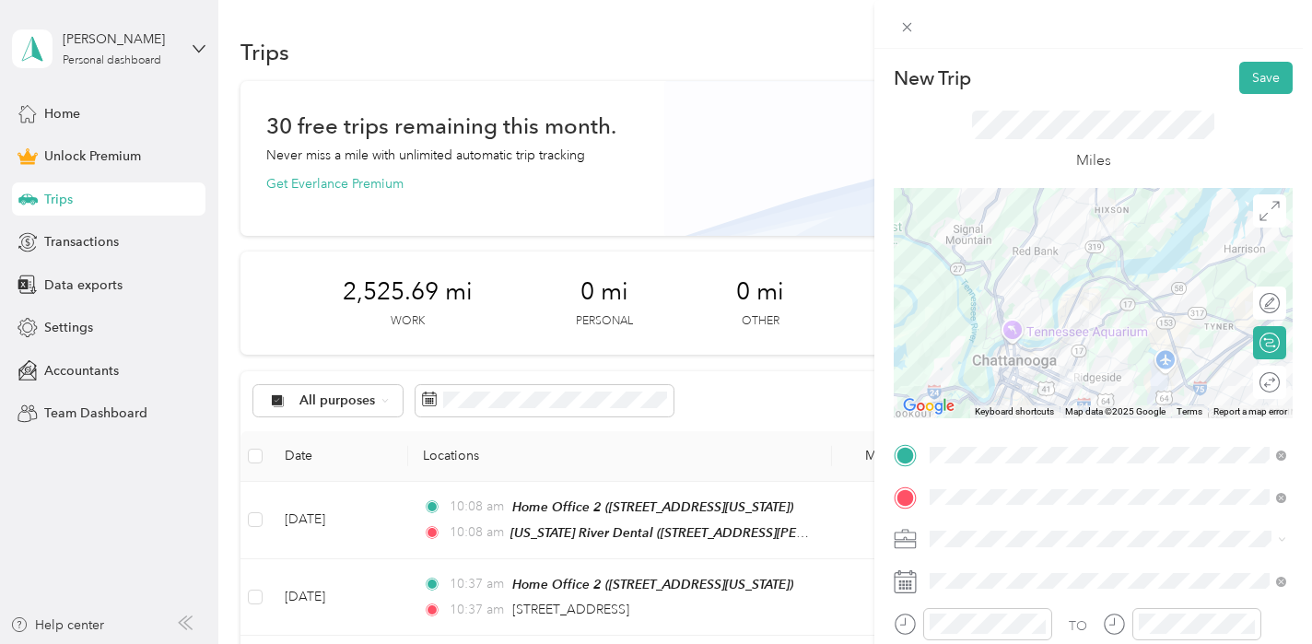
click at [1021, 338] on span "Chattanooga Movement Center, LLC" at bounding box center [1043, 345] width 214 height 16
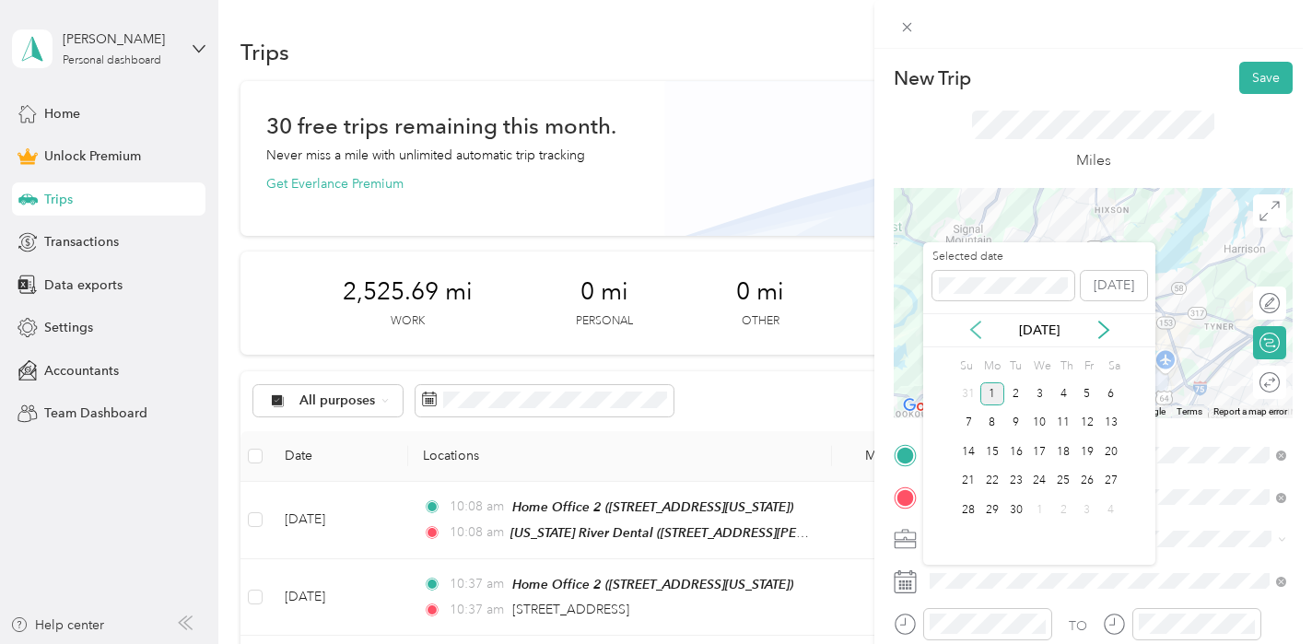
click at [980, 330] on icon at bounding box center [975, 330] width 18 height 18
click at [1019, 475] on div "19" at bounding box center [1016, 481] width 24 height 23
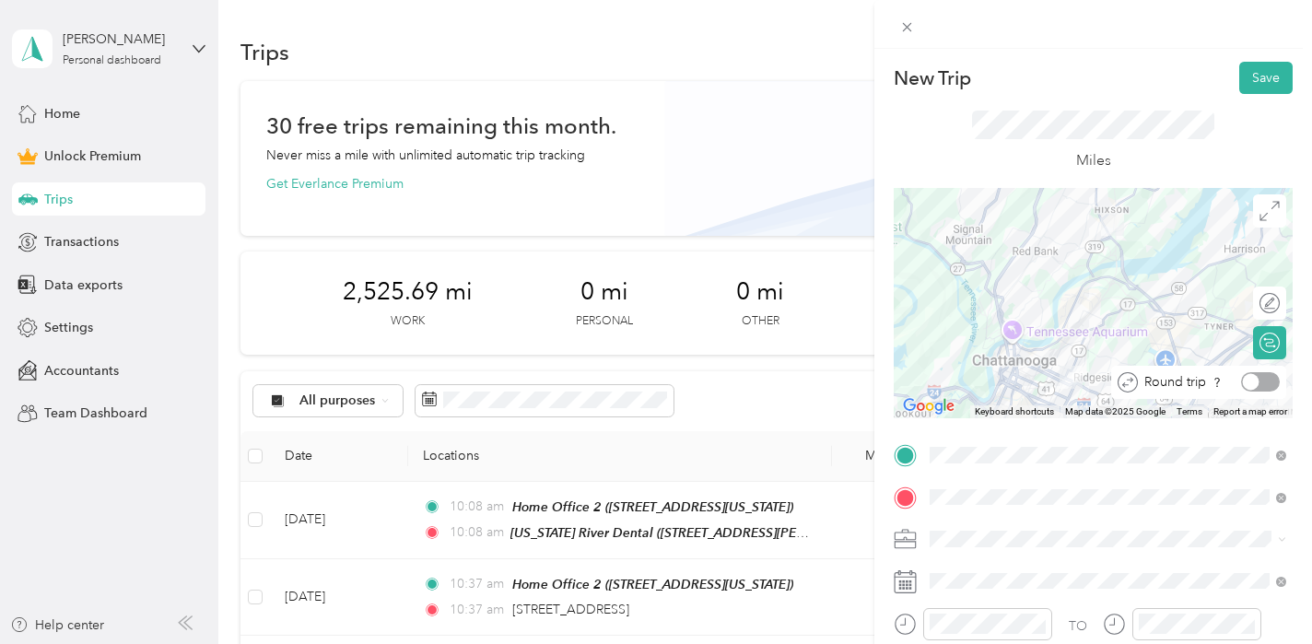
click at [1262, 387] on div at bounding box center [1260, 381] width 39 height 19
click at [1258, 67] on button "Save" at bounding box center [1265, 78] width 53 height 32
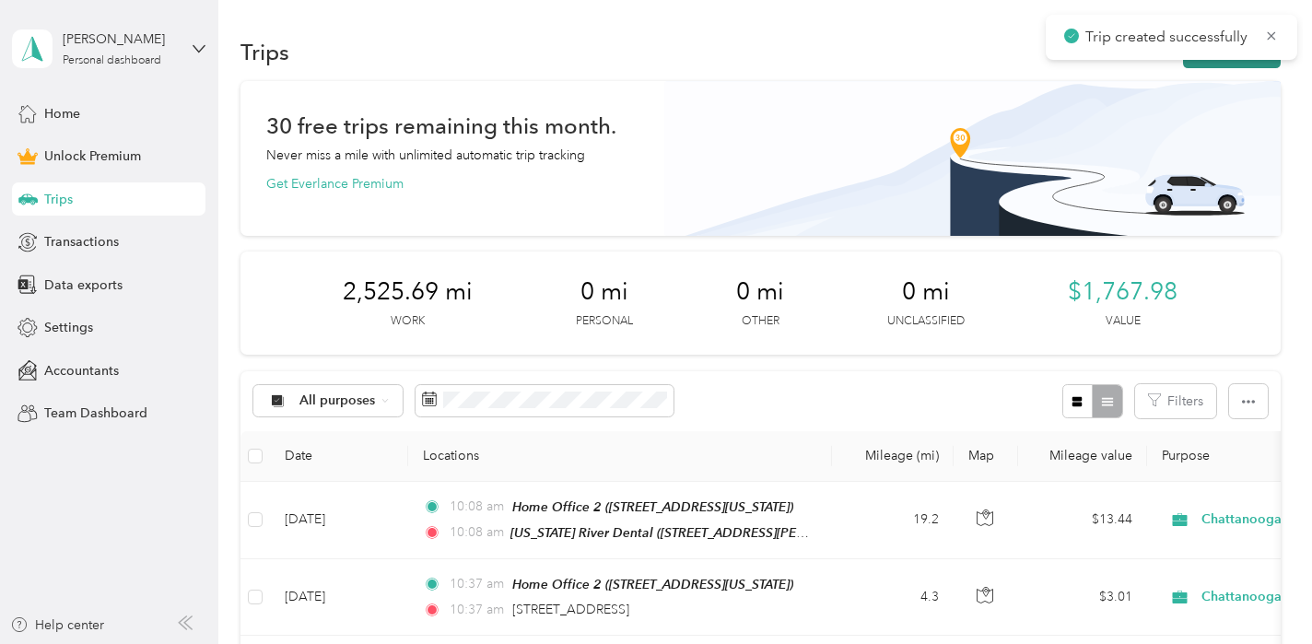
click at [1248, 66] on button "New trip" at bounding box center [1232, 52] width 98 height 32
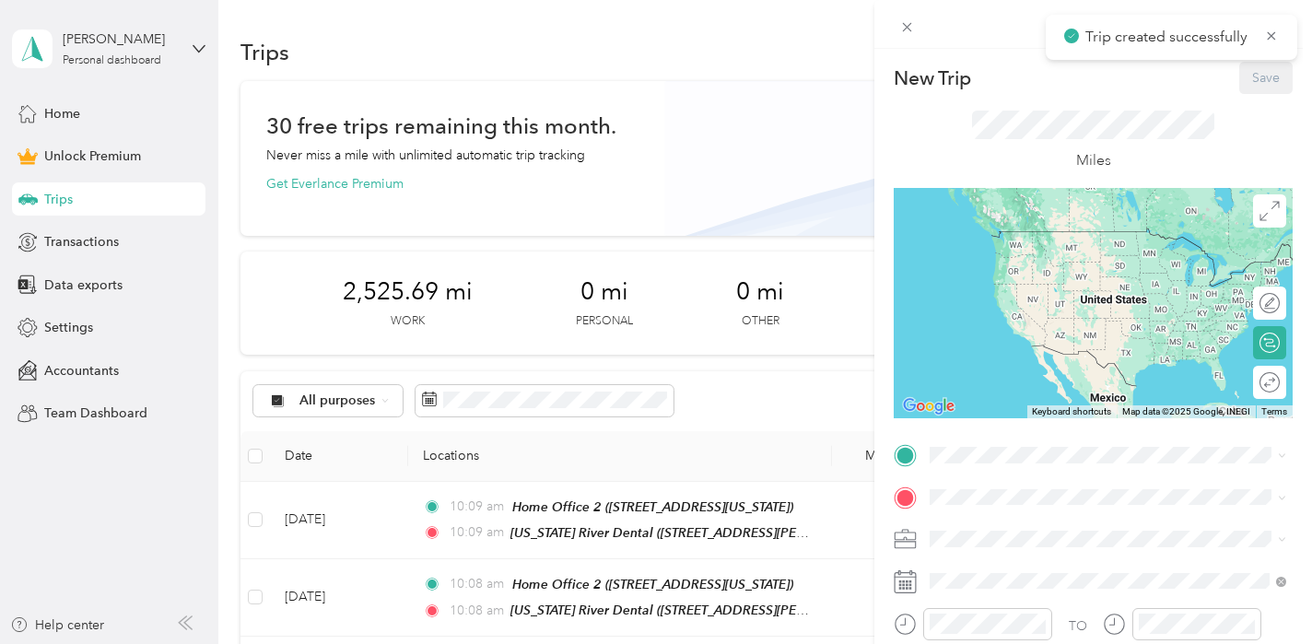
click at [964, 475] on div "TO Add photo" at bounding box center [1092, 641] width 399 height 403
click at [1000, 354] on span "[STREET_ADDRESS][US_STATE]" at bounding box center [1056, 362] width 184 height 16
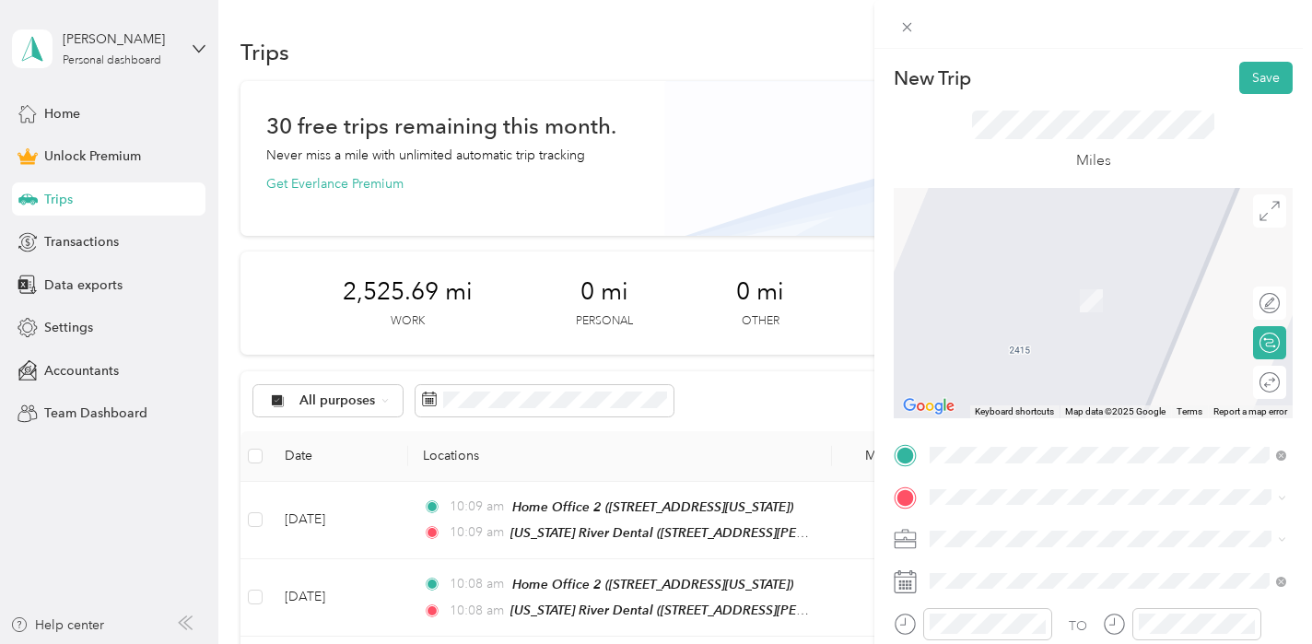
click at [985, 451] on div "[US_STATE] River Dental [STREET_ADDRESS][PERSON_NAME][US_STATE]" at bounding box center [1107, 451] width 286 height 39
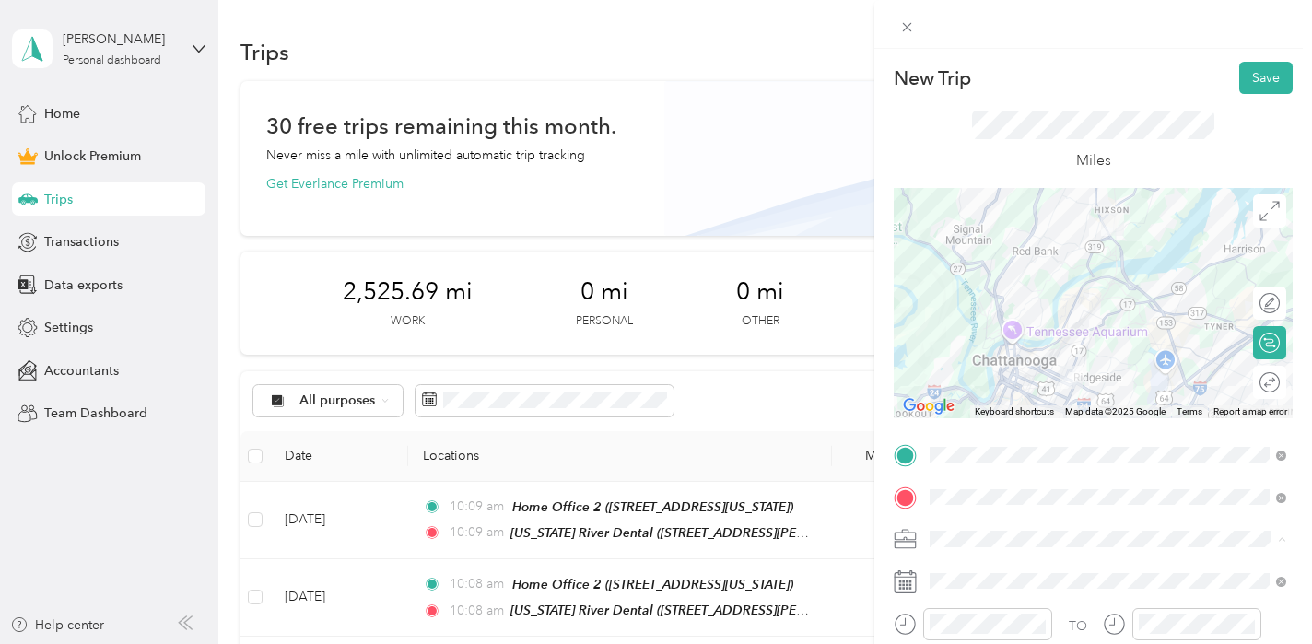
click at [1016, 356] on li "Chattanooga Movement Center, LLC" at bounding box center [1107, 345] width 369 height 32
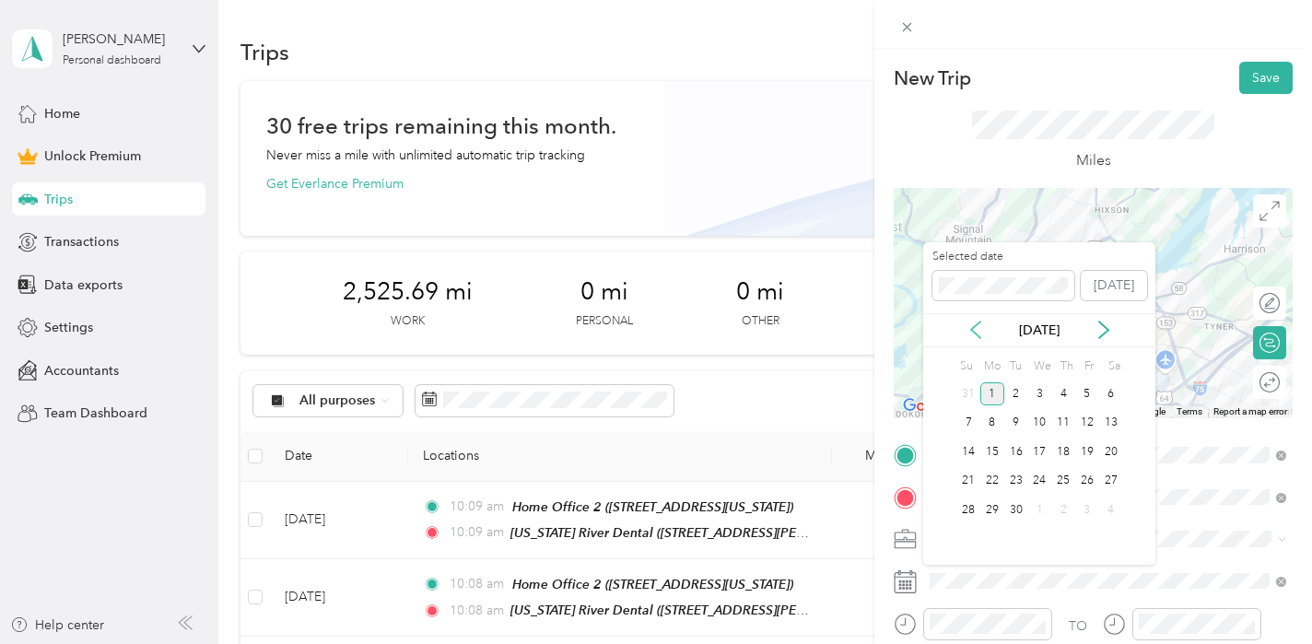
click at [982, 337] on icon at bounding box center [975, 330] width 18 height 18
click at [1044, 488] on div "20" at bounding box center [1039, 481] width 24 height 23
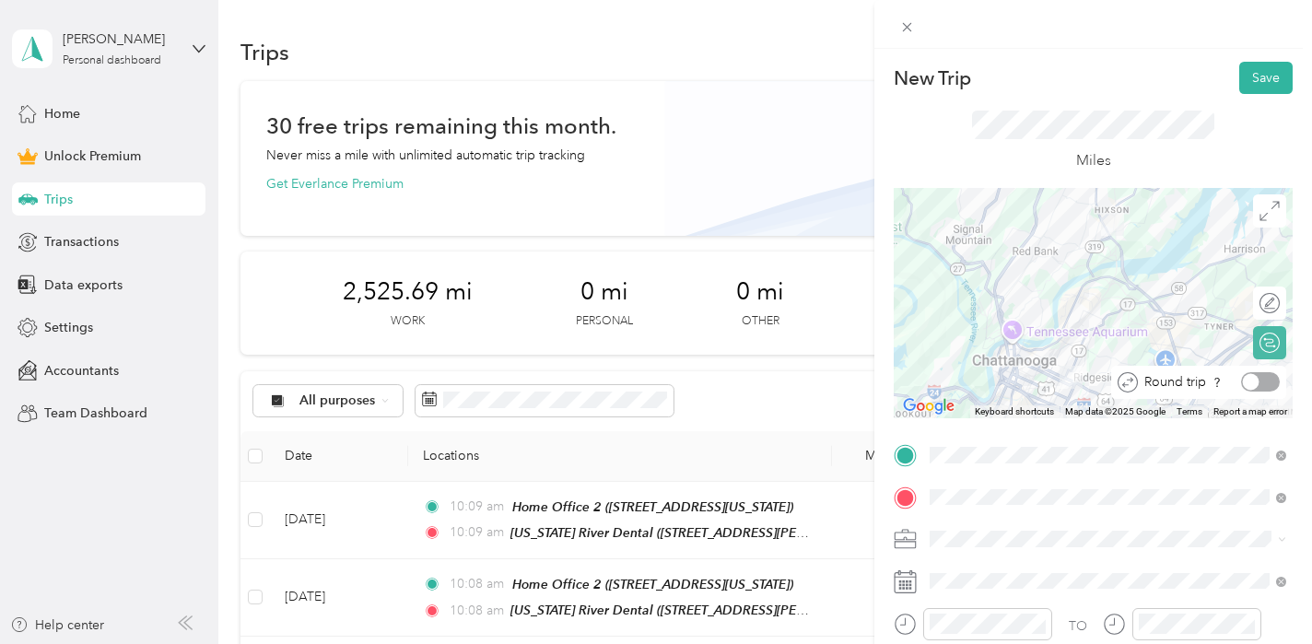
click at [1267, 380] on div at bounding box center [1260, 381] width 39 height 19
click at [1257, 88] on button "Save" at bounding box center [1265, 78] width 53 height 32
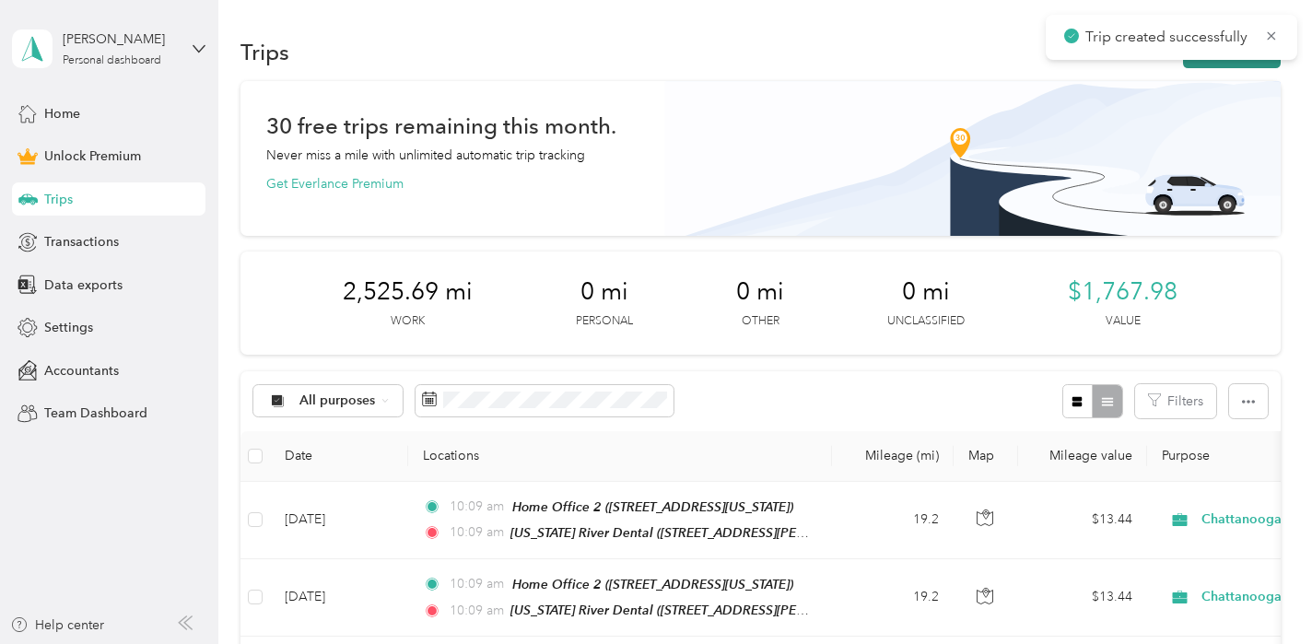
click at [1234, 67] on button "New trip" at bounding box center [1232, 52] width 98 height 32
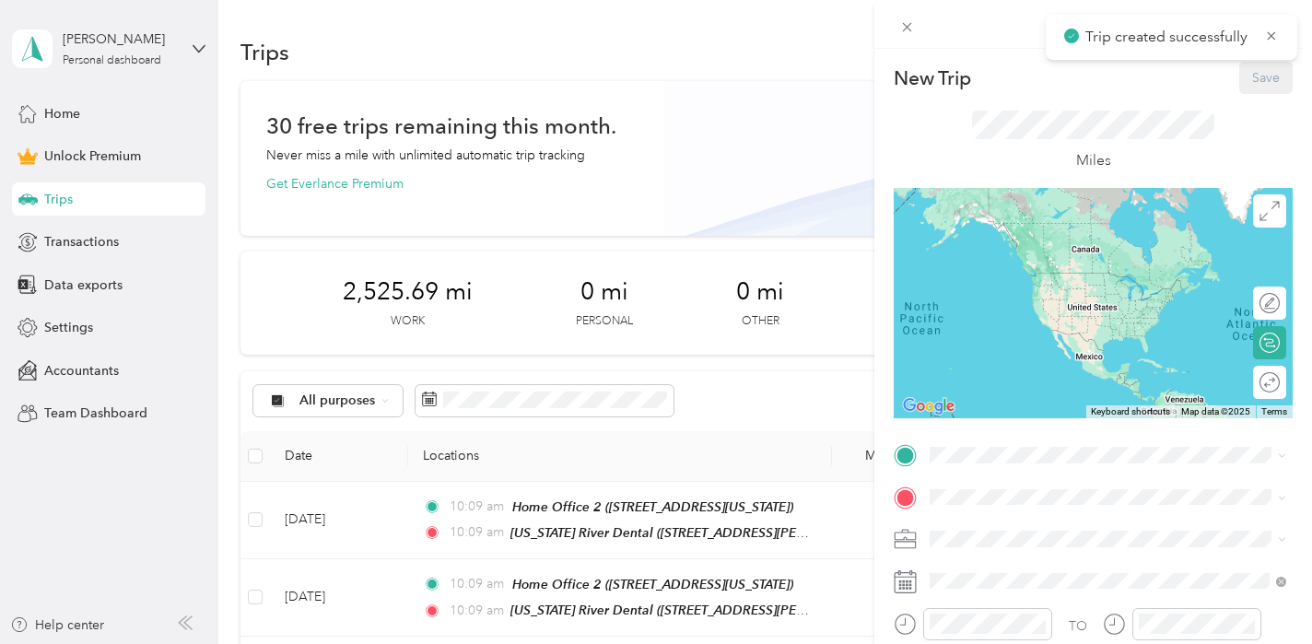
click at [981, 474] on div "TO Add photo" at bounding box center [1092, 641] width 399 height 403
click at [1023, 354] on span "[STREET_ADDRESS][US_STATE]" at bounding box center [1056, 362] width 184 height 16
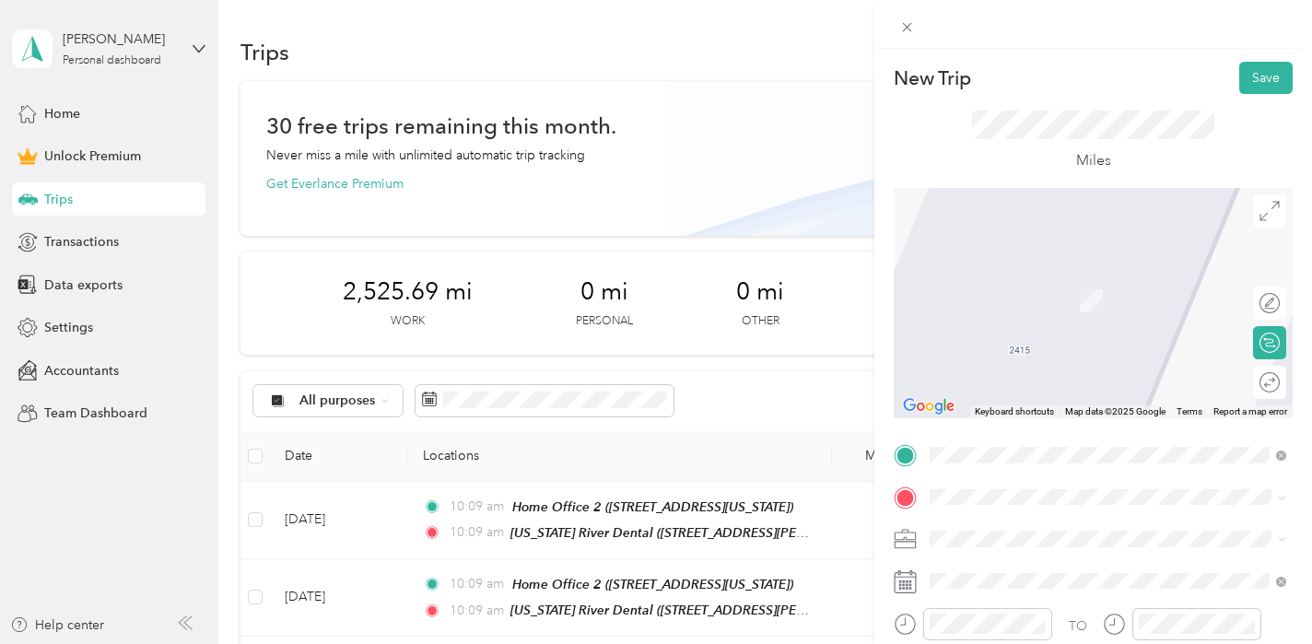
click at [1019, 455] on span "[STREET_ADDRESS][PERSON_NAME][US_STATE]" at bounding box center [1107, 460] width 286 height 16
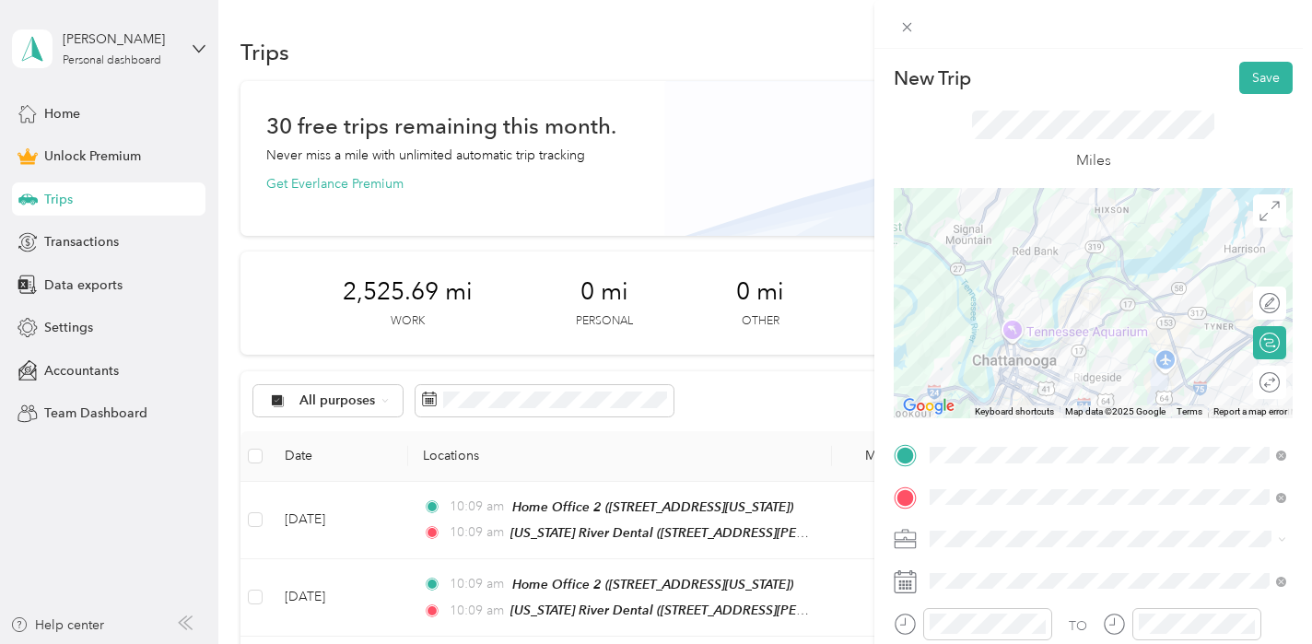
click at [951, 547] on span at bounding box center [1107, 538] width 369 height 29
click at [1028, 346] on span "Chattanooga Movement Center, LLC" at bounding box center [1043, 344] width 214 height 16
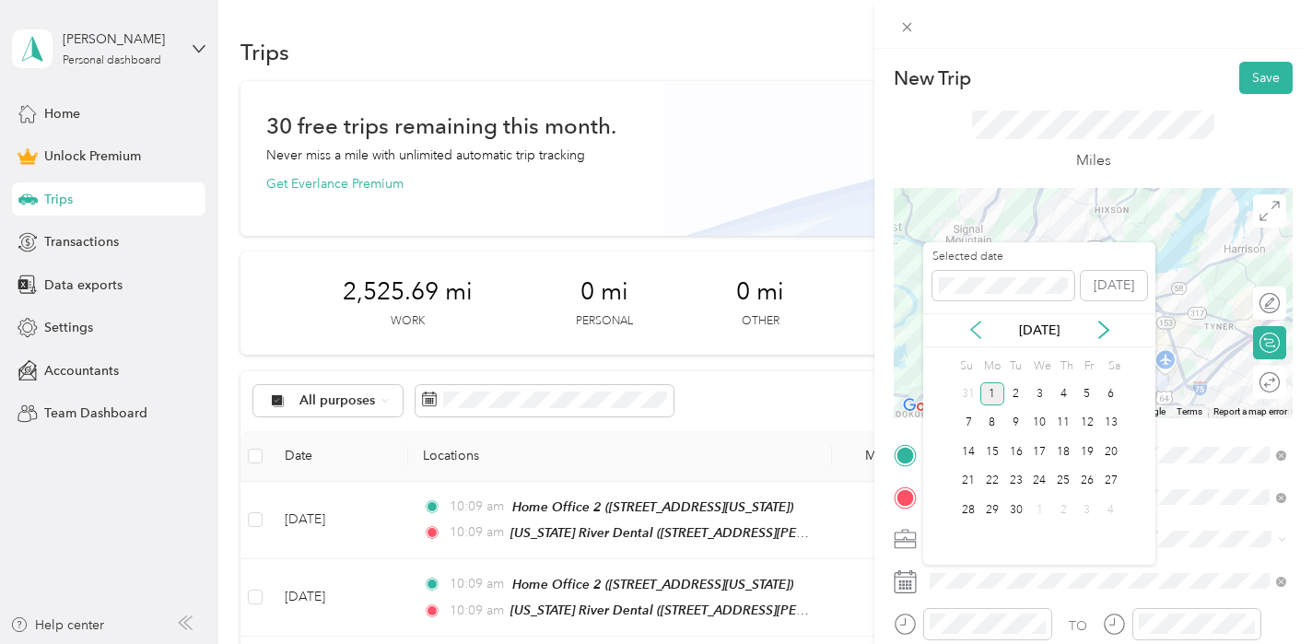
click at [980, 335] on icon at bounding box center [975, 330] width 18 height 18
click at [1067, 476] on div "21" at bounding box center [1063, 481] width 24 height 23
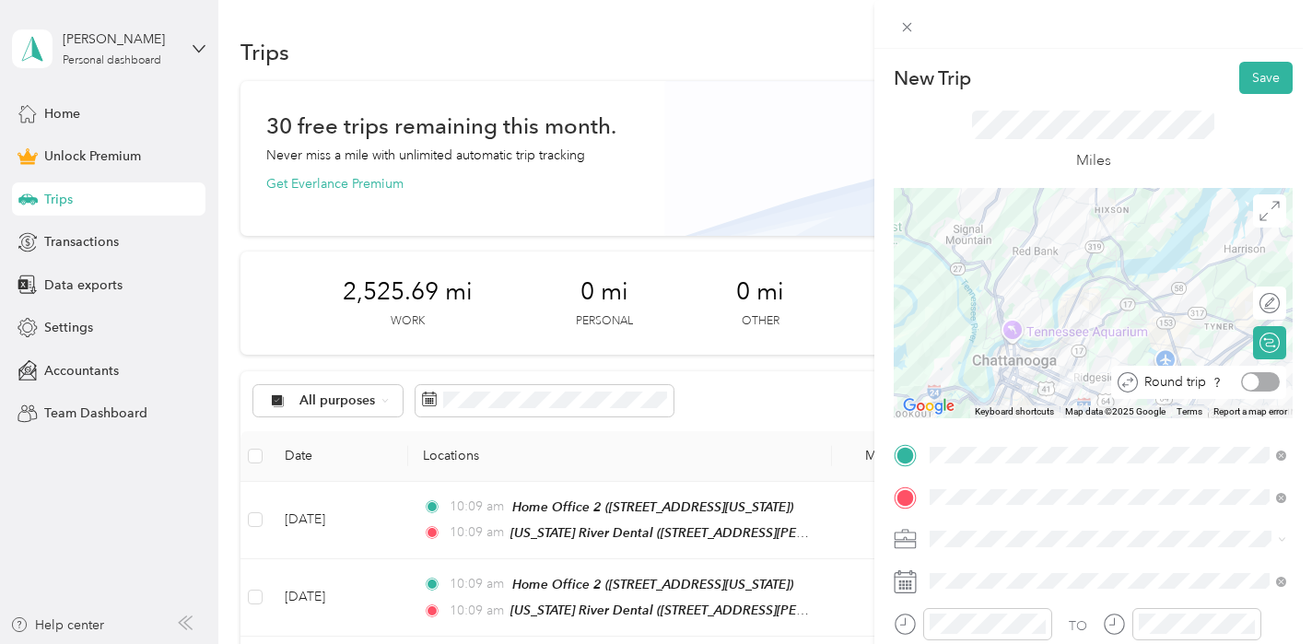
click at [1270, 379] on div at bounding box center [1260, 381] width 39 height 19
click at [1283, 73] on button "Save" at bounding box center [1265, 78] width 53 height 32
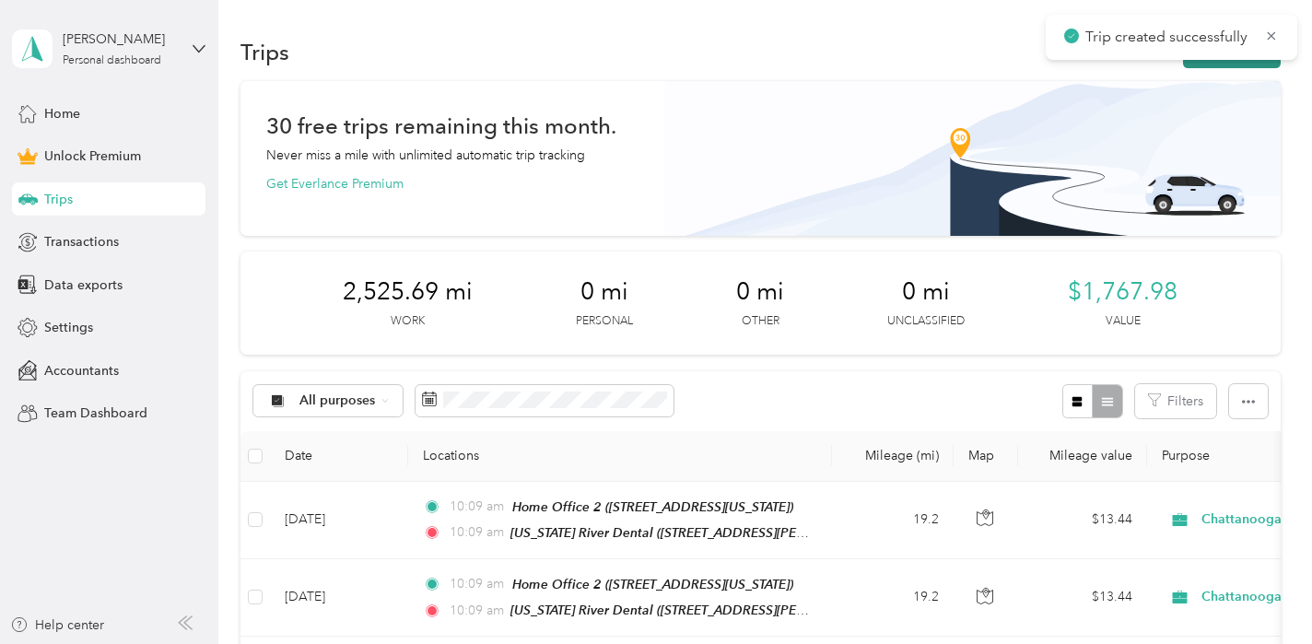
click at [1266, 60] on button "New trip" at bounding box center [1232, 52] width 98 height 32
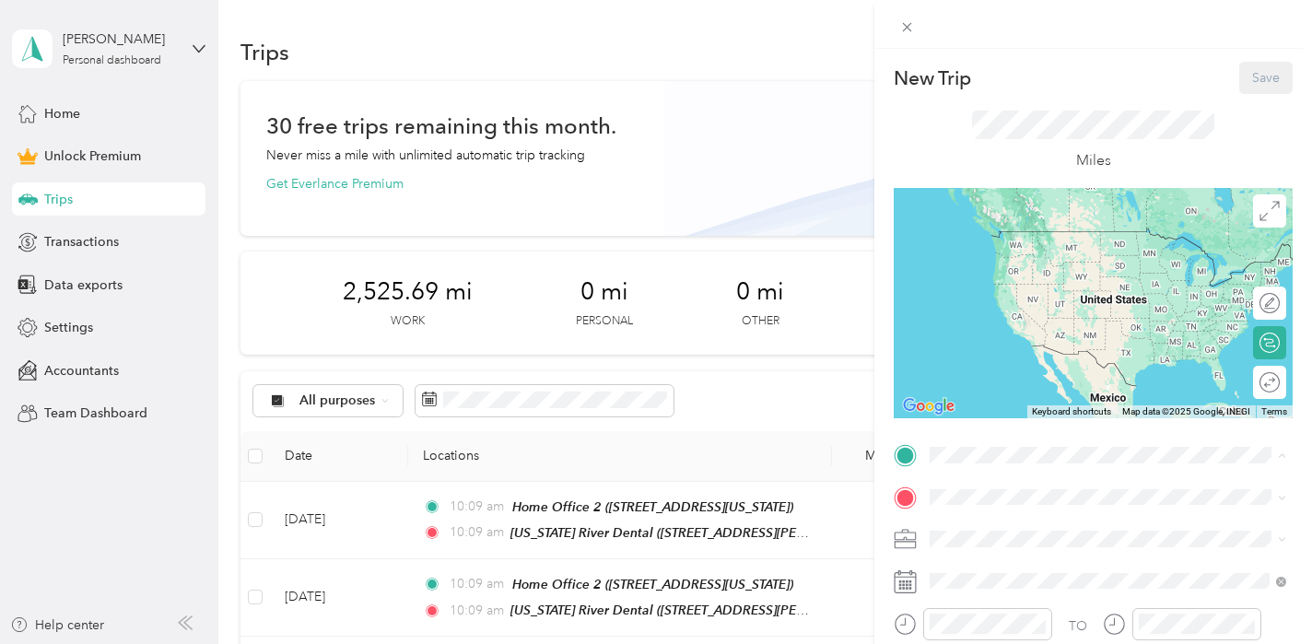
click at [1017, 354] on span "[STREET_ADDRESS][US_STATE]" at bounding box center [1056, 362] width 184 height 16
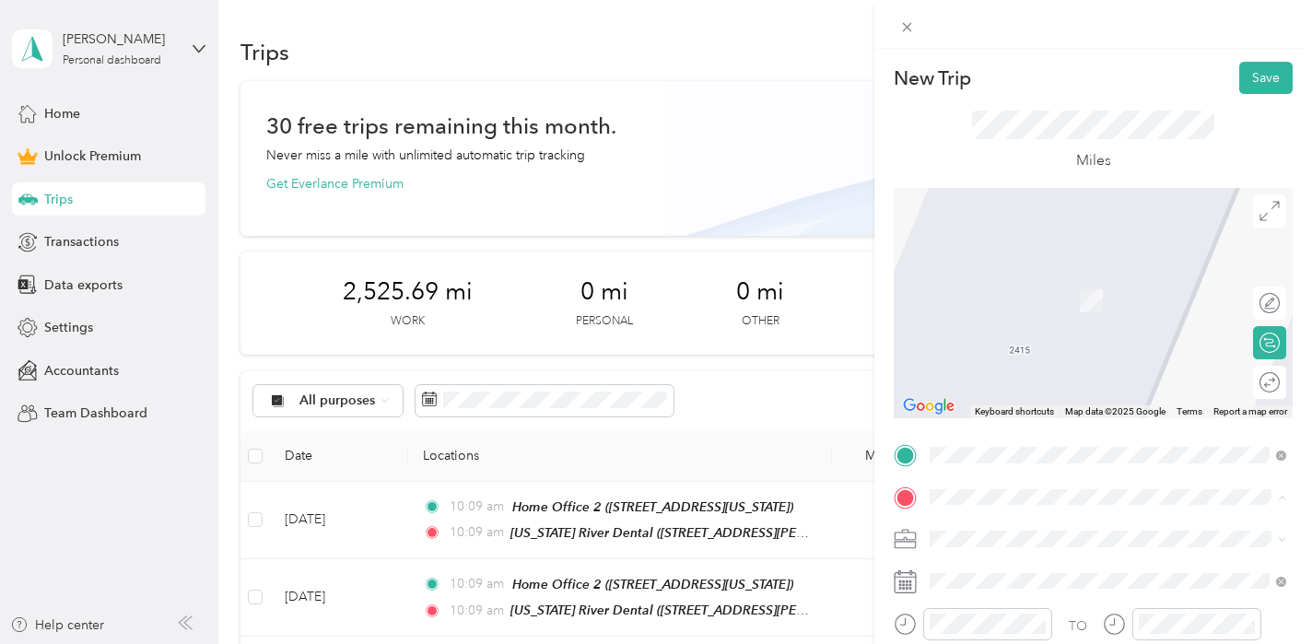
click at [1029, 453] on span "[STREET_ADDRESS][PERSON_NAME][US_STATE]" at bounding box center [1107, 461] width 286 height 16
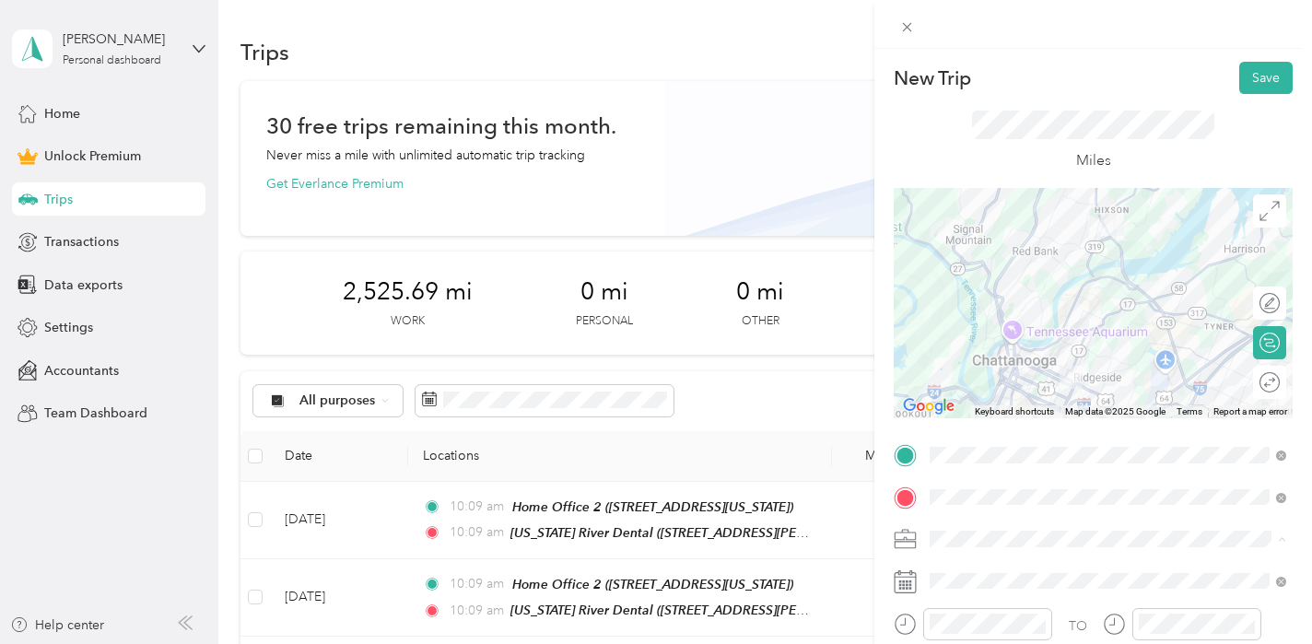
click at [1035, 345] on span "Chattanooga Movement Center, LLC" at bounding box center [1043, 345] width 214 height 16
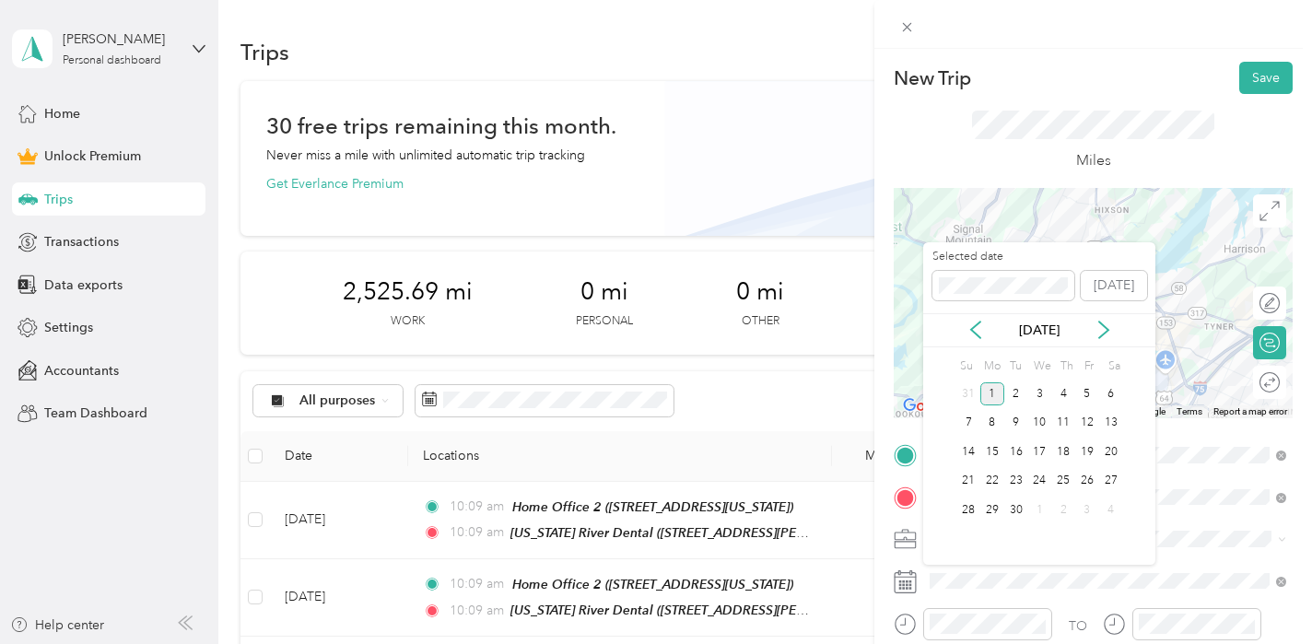
drag, startPoint x: 978, startPoint y: 331, endPoint x: 994, endPoint y: 335, distance: 16.3
click at [978, 331] on icon at bounding box center [975, 330] width 18 height 18
click at [1083, 483] on div "22" at bounding box center [1087, 481] width 24 height 23
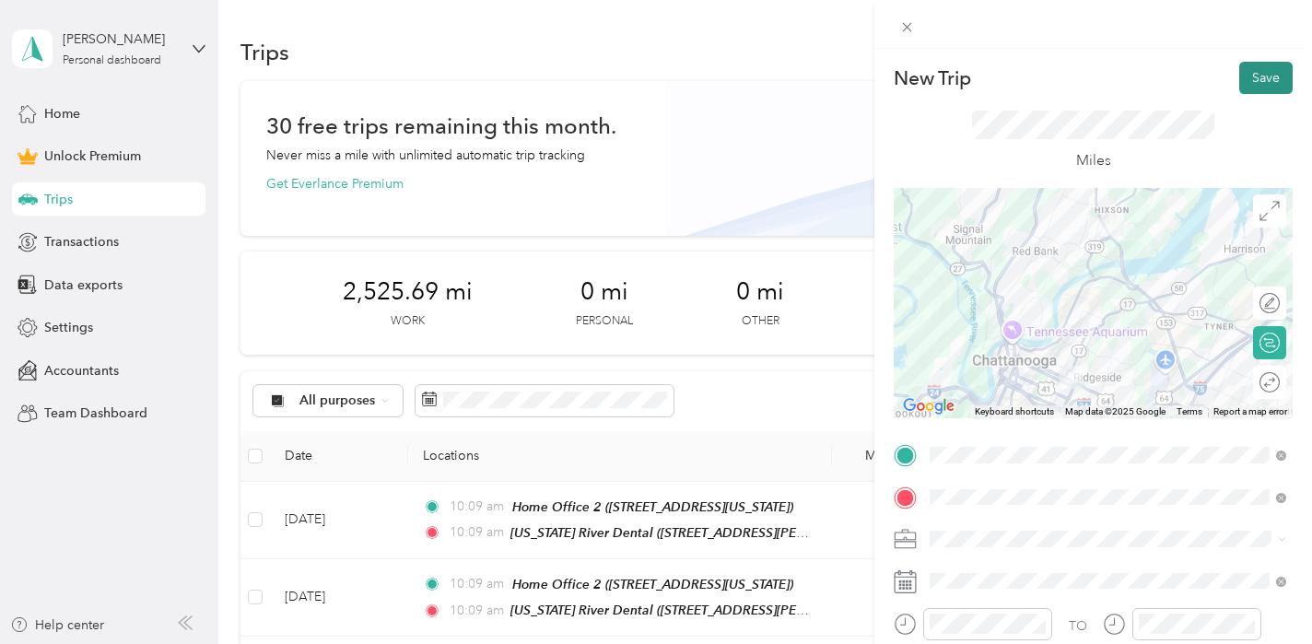
click at [1263, 81] on button "Save" at bounding box center [1265, 78] width 53 height 32
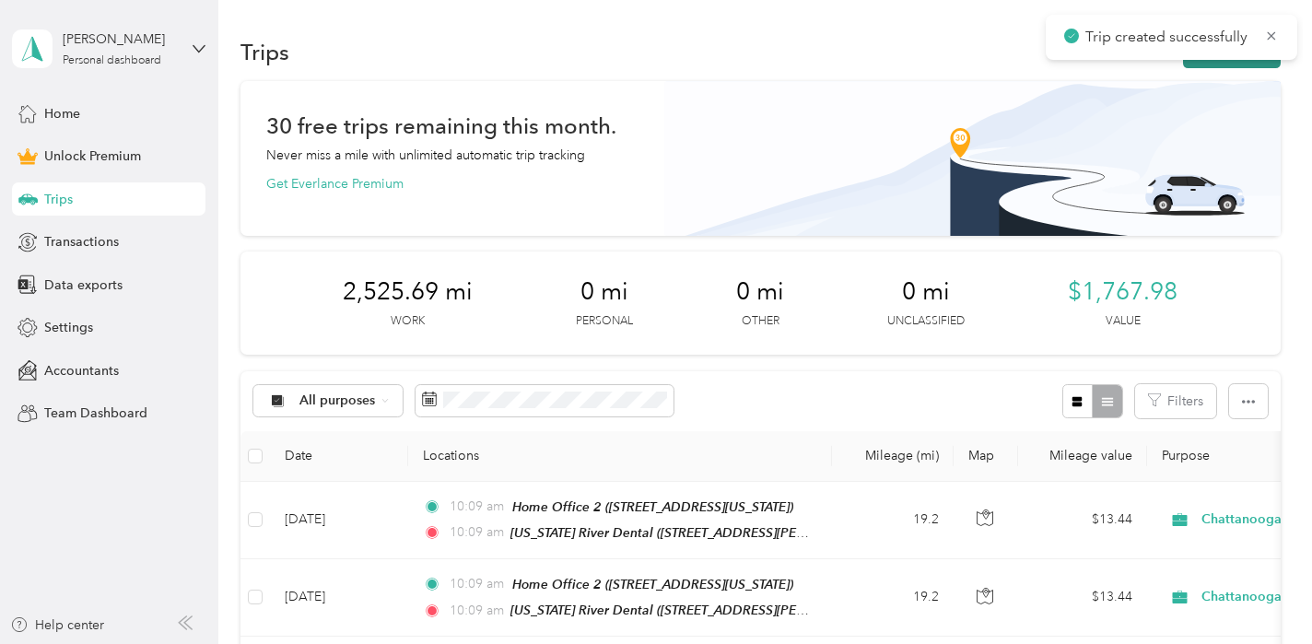
click at [1252, 67] on button "New trip" at bounding box center [1232, 52] width 98 height 32
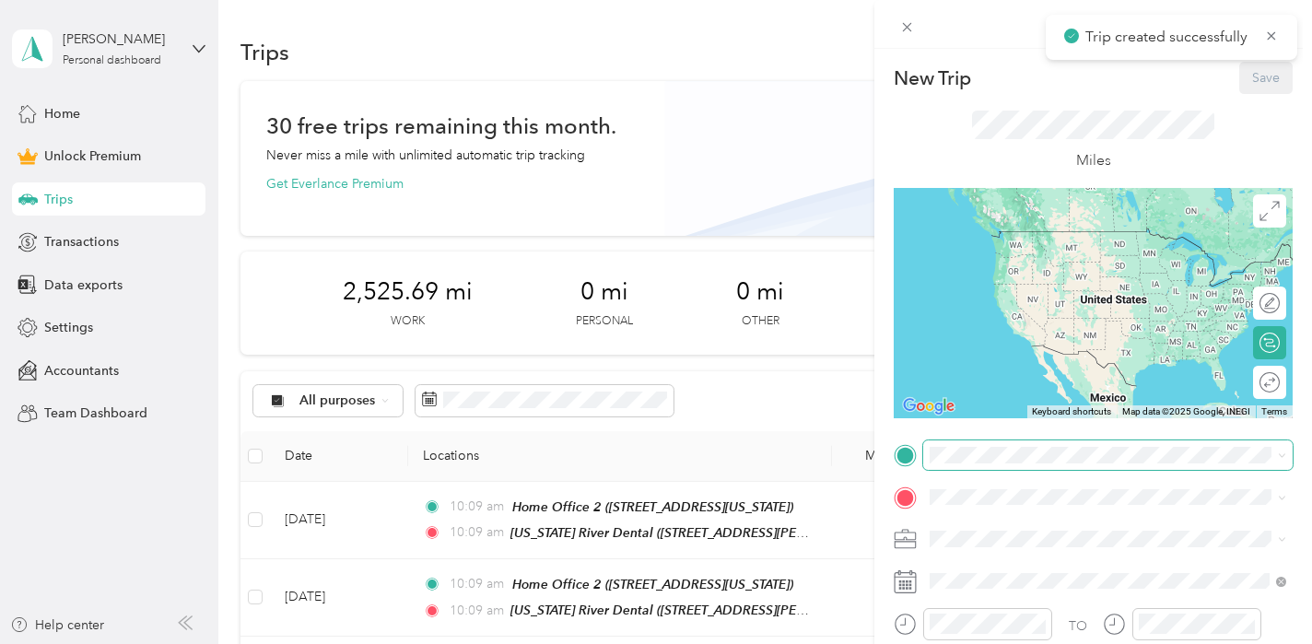
click at [986, 469] on span at bounding box center [1107, 454] width 369 height 29
click at [1019, 391] on strong "[US_STATE] River Dental" at bounding box center [1038, 399] width 148 height 17
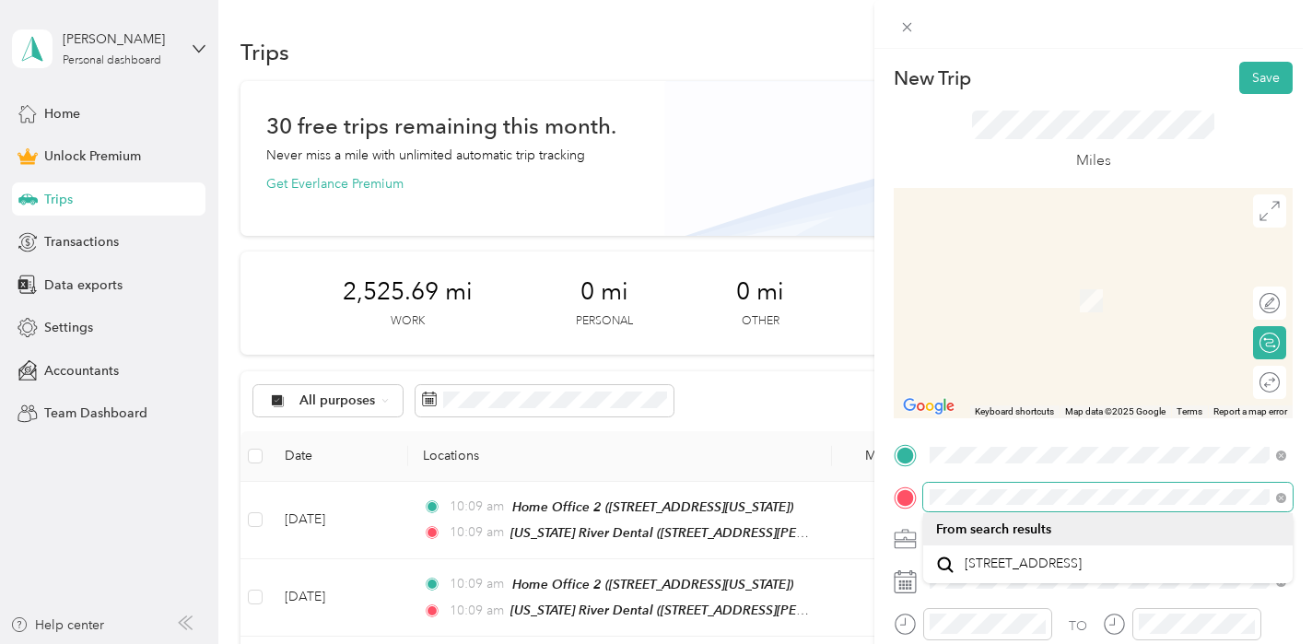
click at [911, 484] on div at bounding box center [1092, 497] width 399 height 29
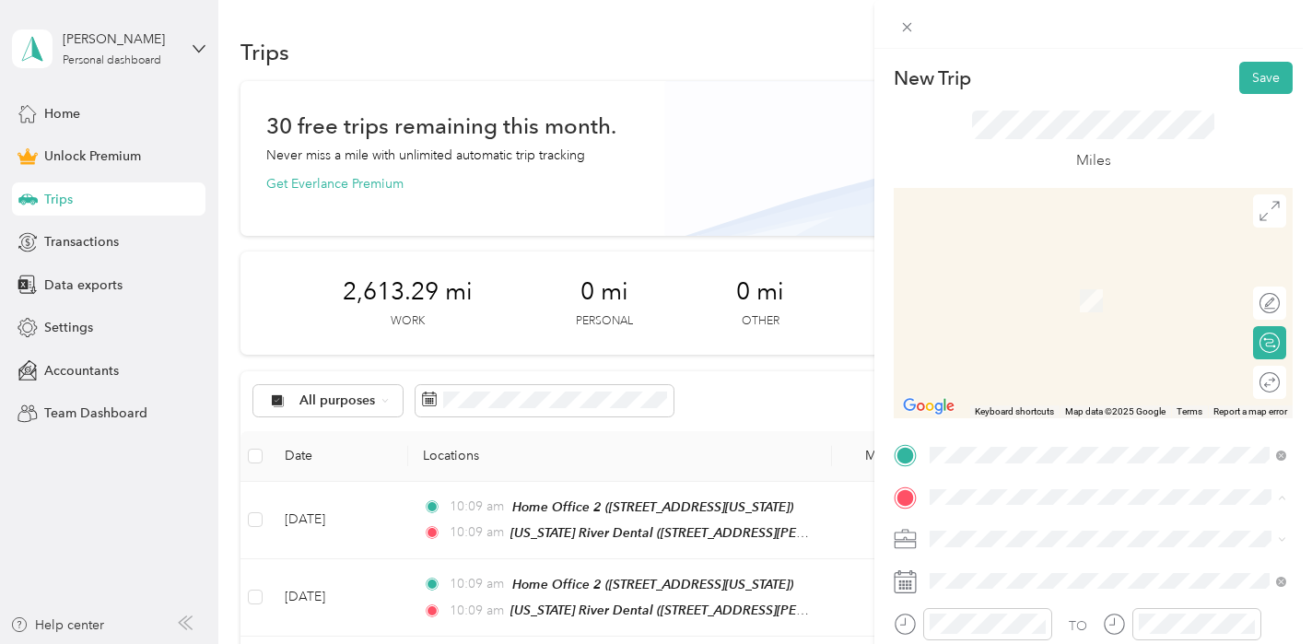
click at [1012, 326] on li "[GEOGRAPHIC_DATA][US_STATE], [GEOGRAPHIC_DATA]" at bounding box center [1107, 352] width 369 height 52
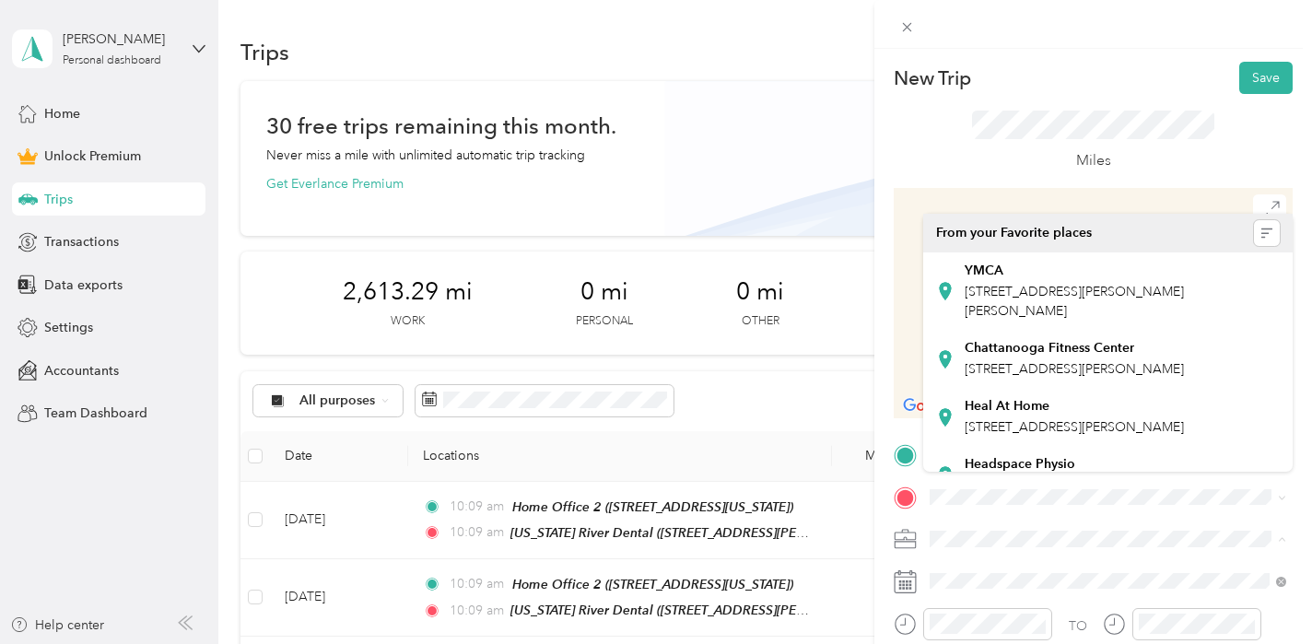
click at [1081, 503] on div "Charity" at bounding box center [1108, 506] width 344 height 19
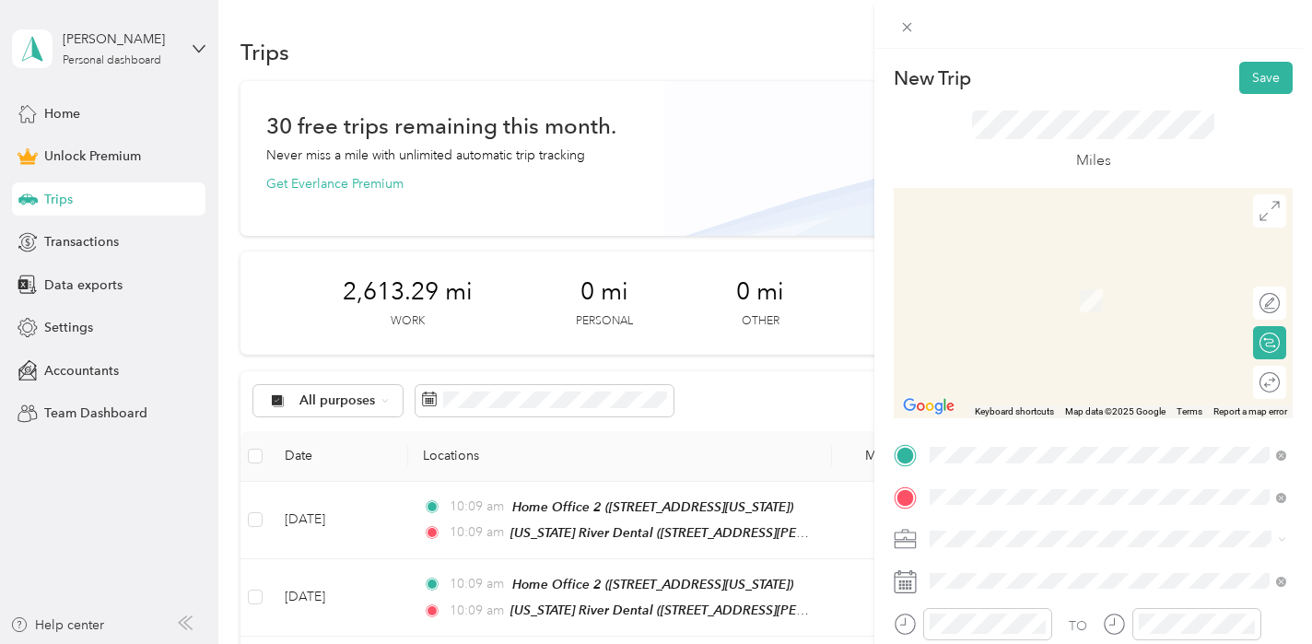
click at [997, 296] on span "2011 [GEOGRAPHIC_DATA][US_STATE], [GEOGRAPHIC_DATA]" at bounding box center [1121, 300] width 315 height 32
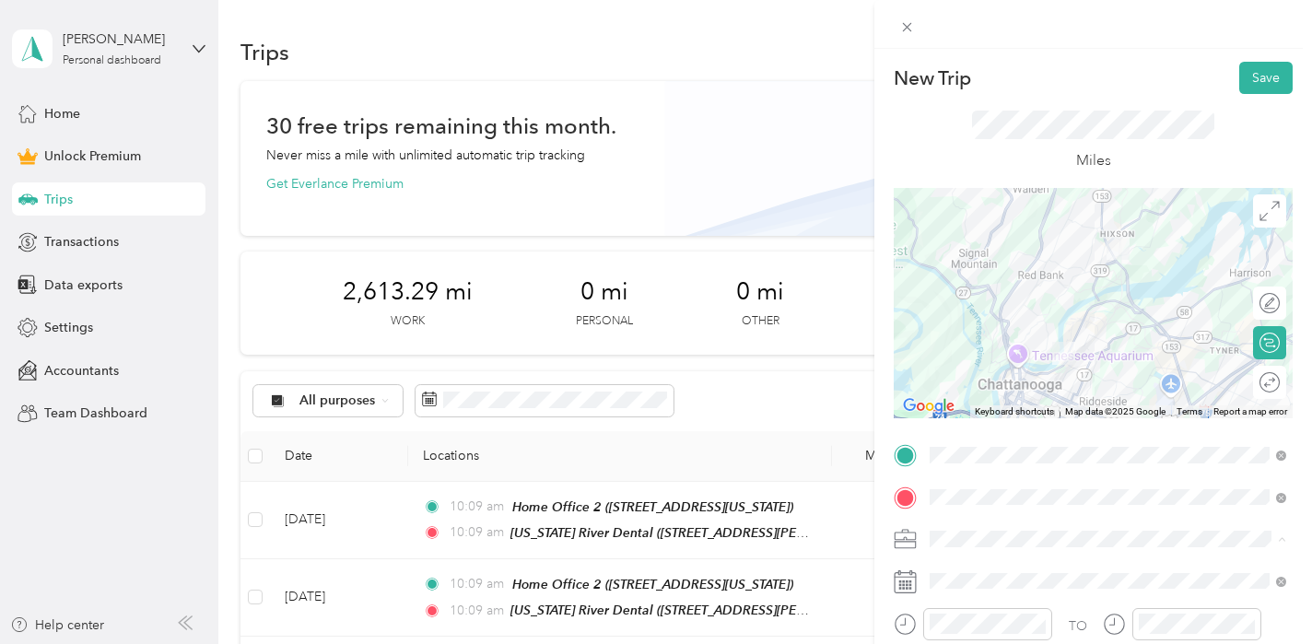
click at [1007, 342] on span "Chattanooga Movement Center, LLC" at bounding box center [1043, 345] width 214 height 16
click at [970, 564] on div "TO Add photo" at bounding box center [1092, 641] width 399 height 403
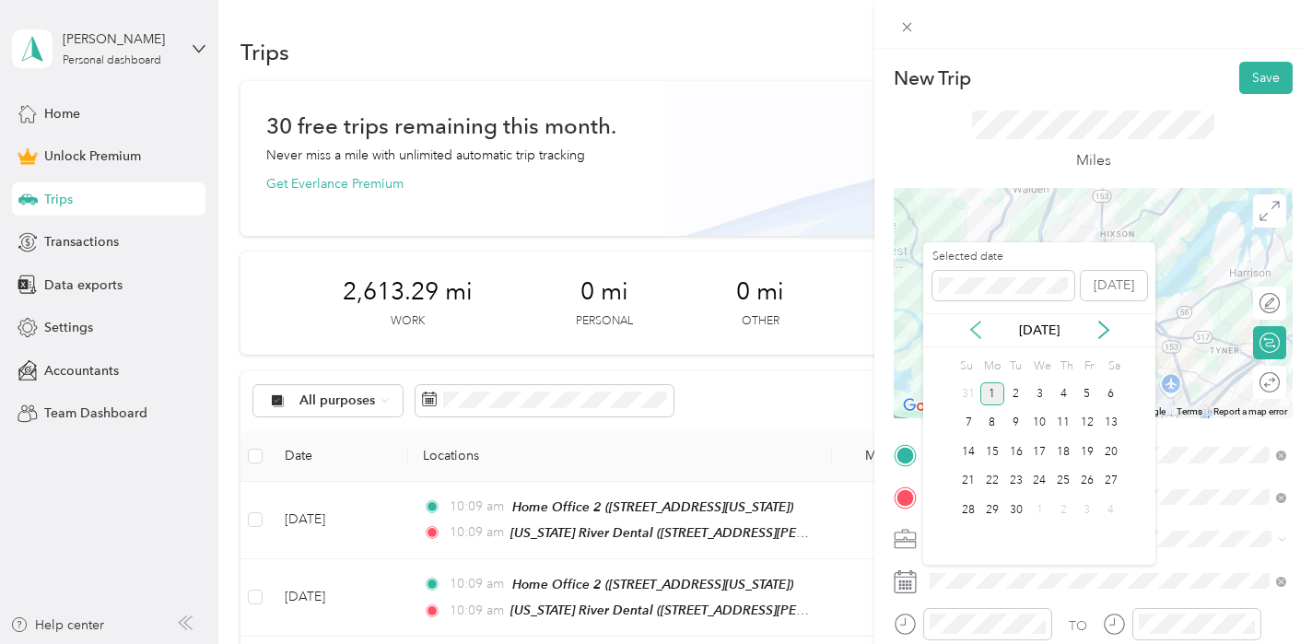
click at [976, 327] on icon at bounding box center [975, 330] width 18 height 18
click at [1087, 478] on div "22" at bounding box center [1087, 481] width 24 height 23
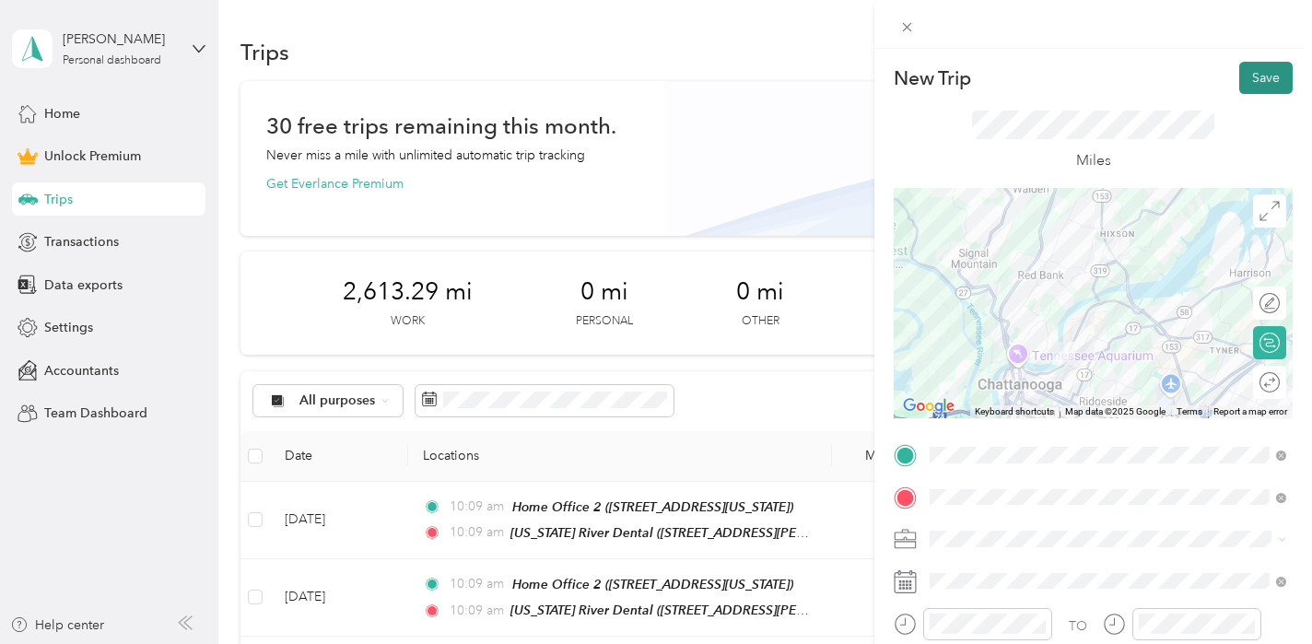
click at [1249, 82] on button "Save" at bounding box center [1265, 78] width 53 height 32
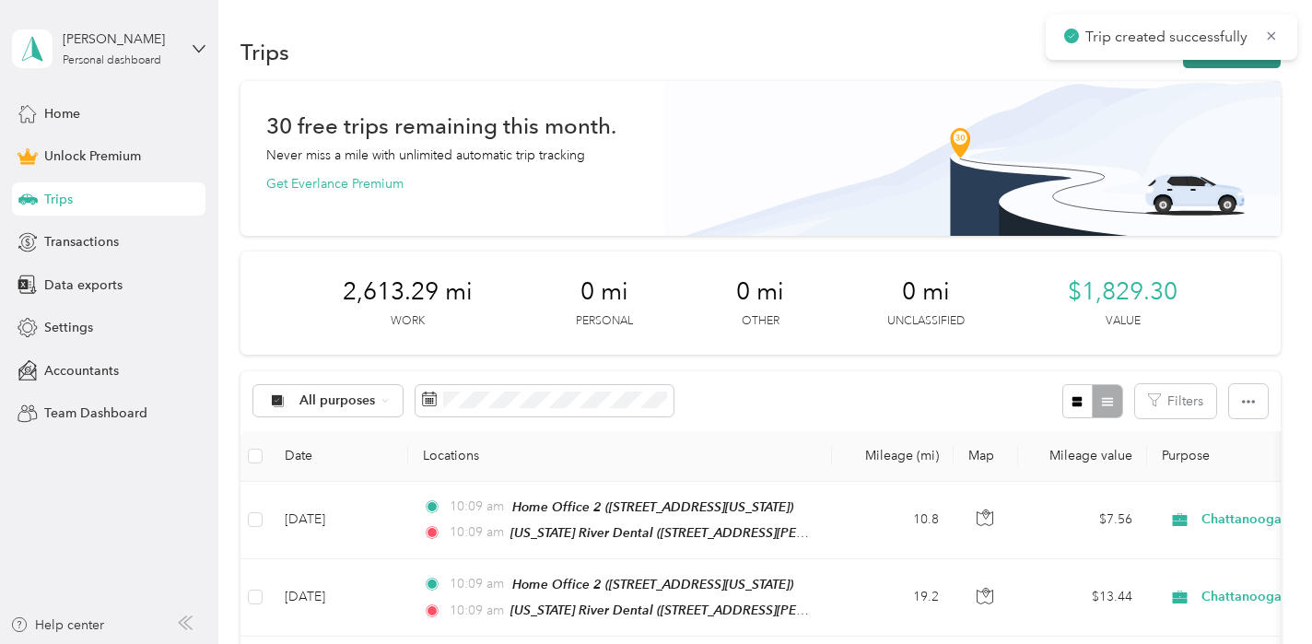
click at [1277, 64] on button "New trip" at bounding box center [1232, 52] width 98 height 32
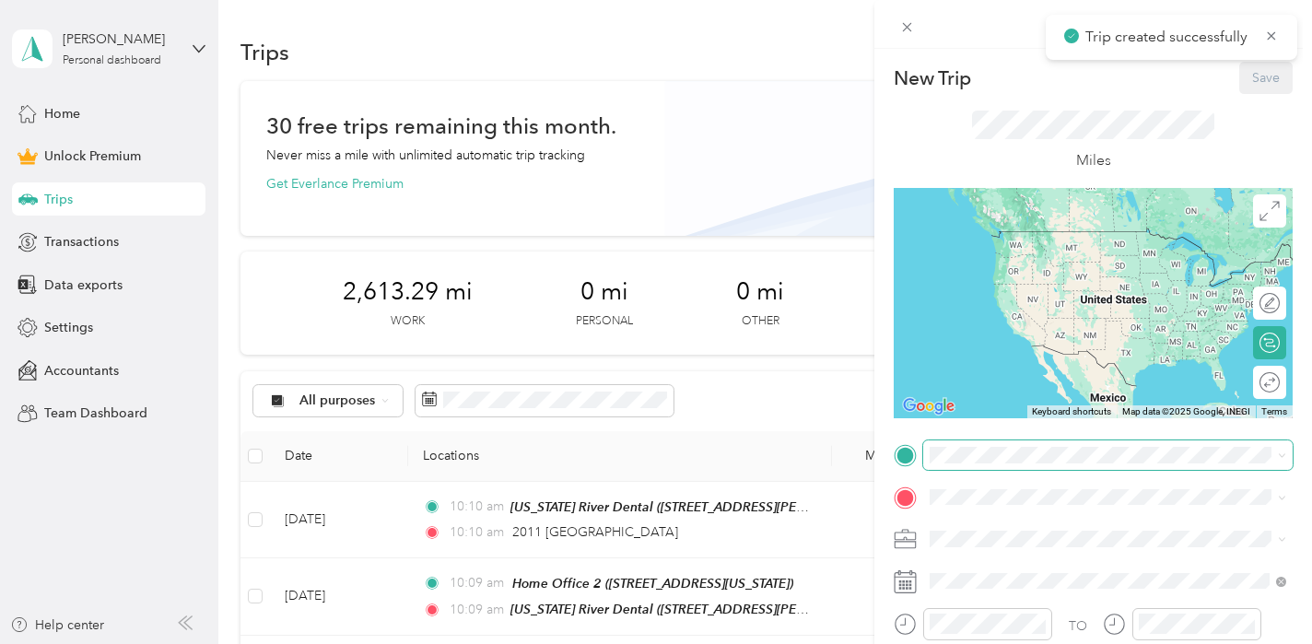
click at [997, 464] on span at bounding box center [1107, 454] width 369 height 29
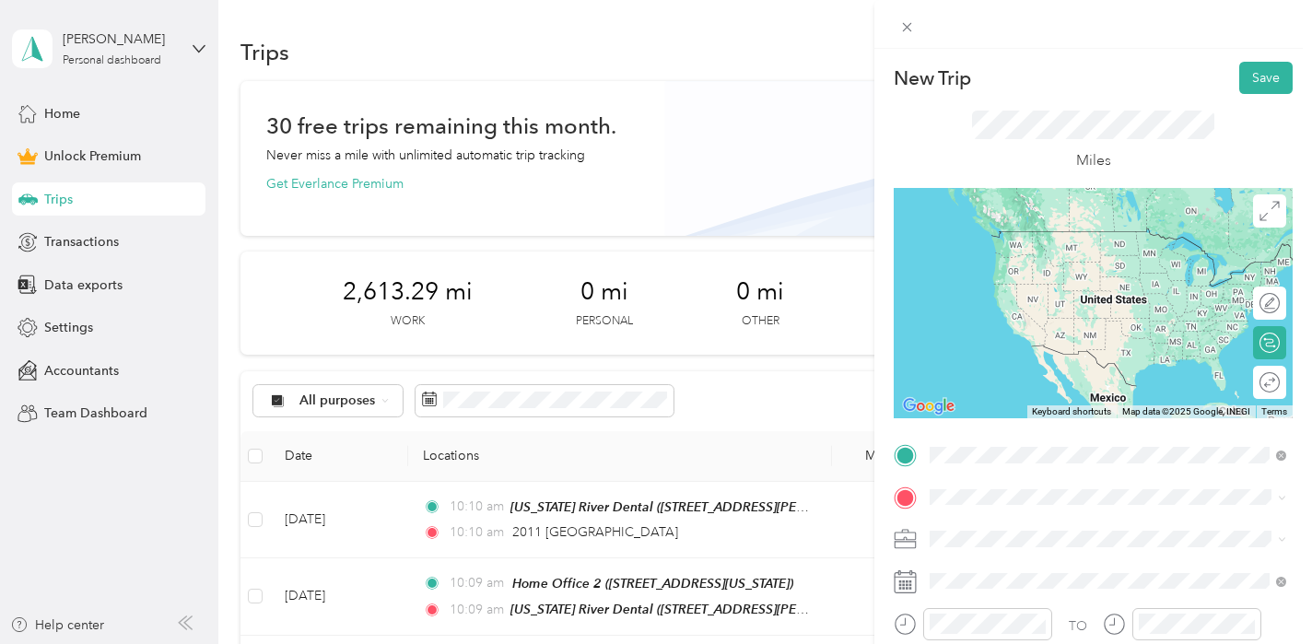
click at [1016, 256] on span "2011 [GEOGRAPHIC_DATA][US_STATE], [GEOGRAPHIC_DATA]" at bounding box center [1121, 258] width 315 height 32
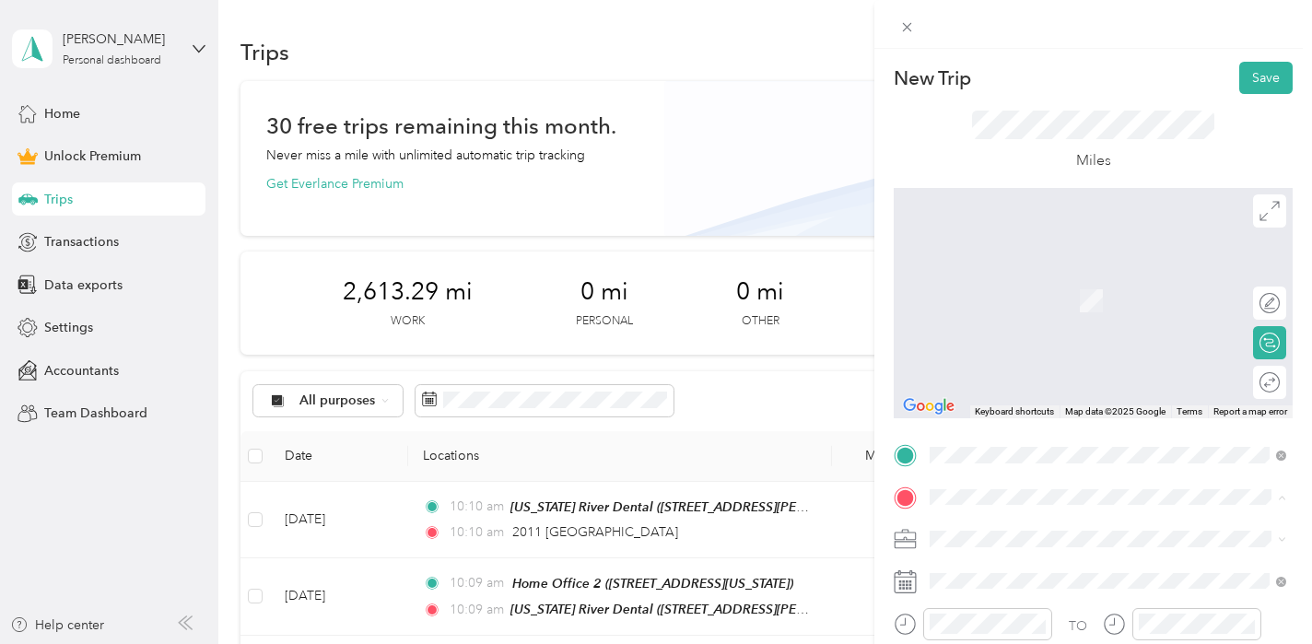
click at [1021, 395] on span "[STREET_ADDRESS][US_STATE]" at bounding box center [1056, 403] width 184 height 16
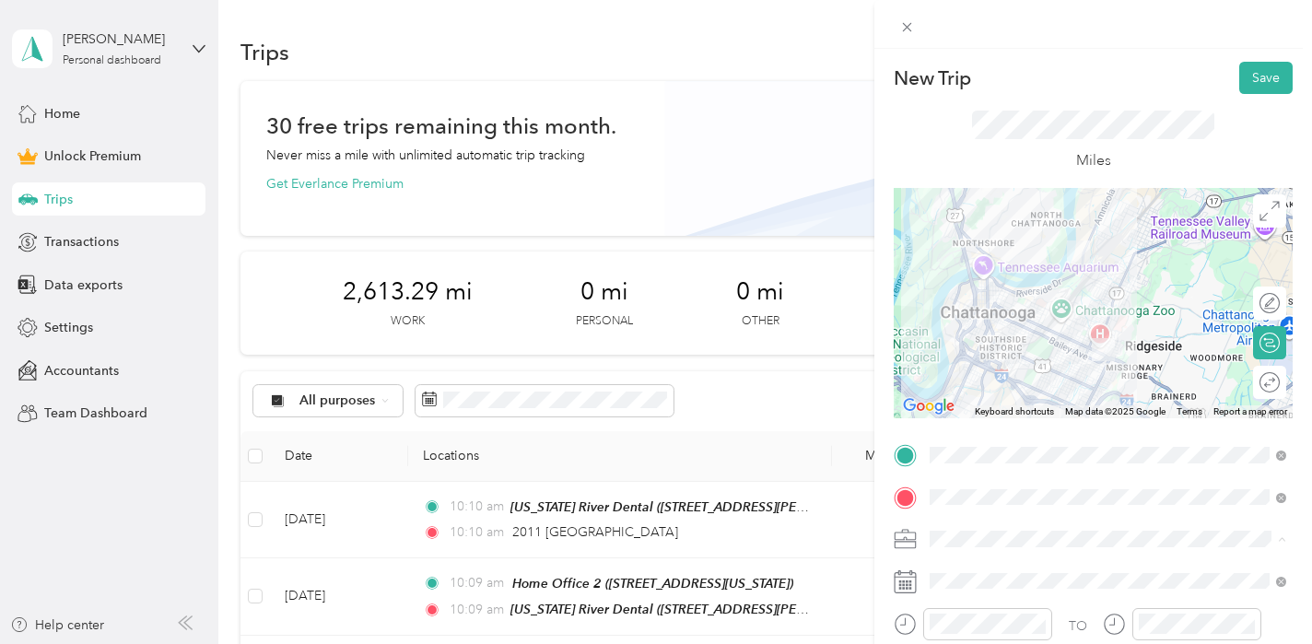
click at [1032, 344] on span "Chattanooga Movement Center, LLC" at bounding box center [1043, 345] width 214 height 16
click at [974, 596] on div "TO Add photo" at bounding box center [1092, 641] width 399 height 403
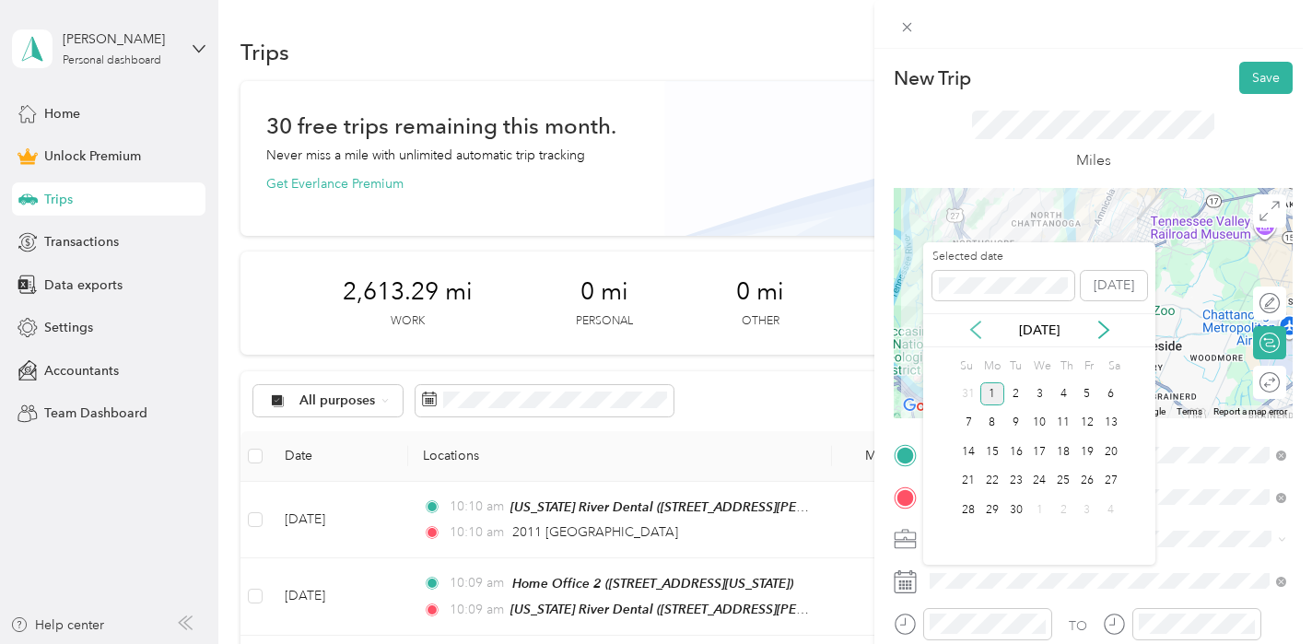
click at [967, 327] on icon at bounding box center [975, 330] width 18 height 18
click at [1084, 479] on div "22" at bounding box center [1087, 481] width 24 height 23
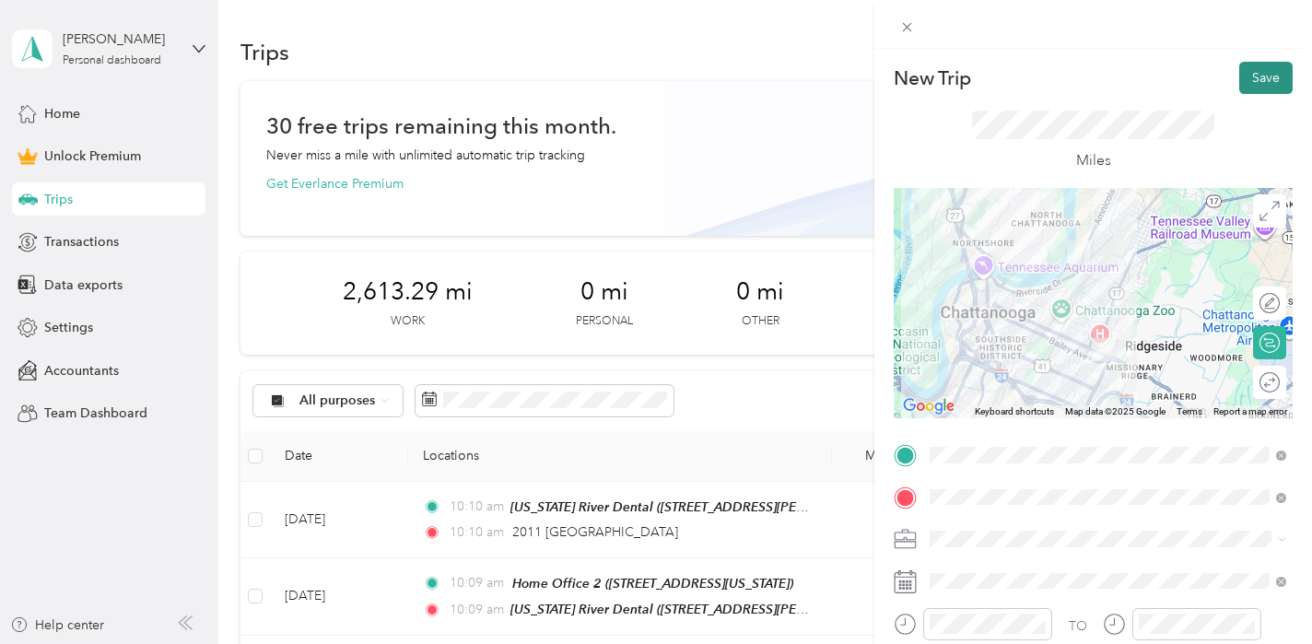
click at [1253, 78] on button "Save" at bounding box center [1265, 78] width 53 height 32
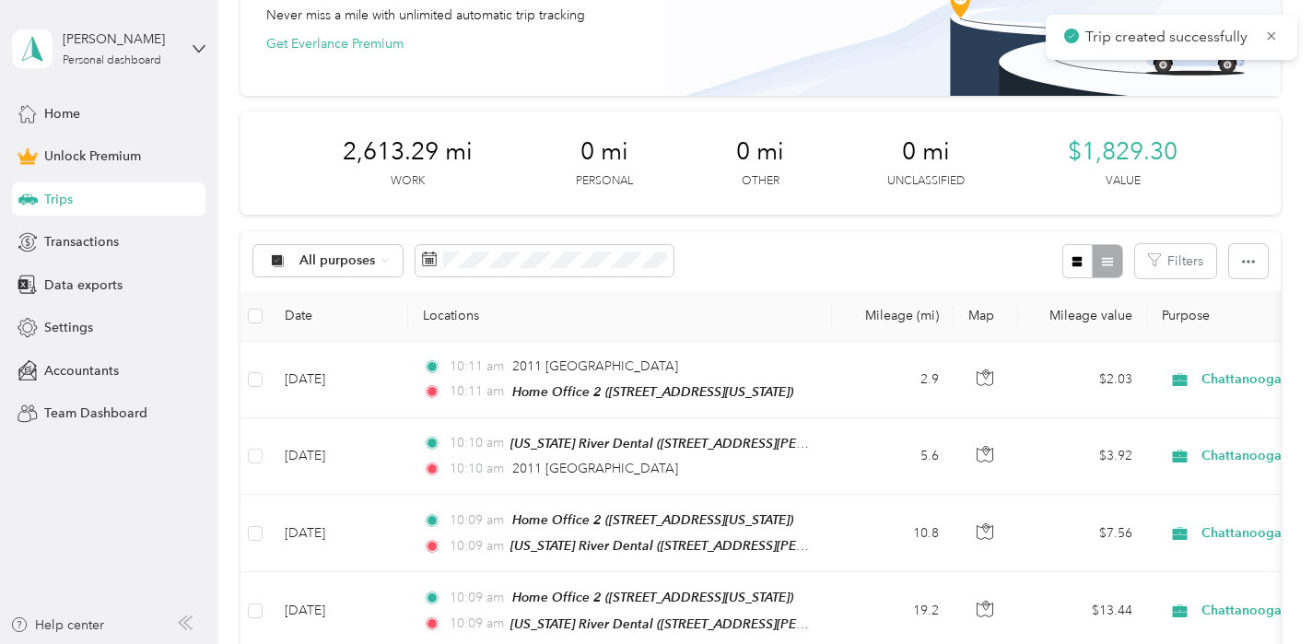
scroll to position [0, 0]
